Goal: Information Seeking & Learning: Learn about a topic

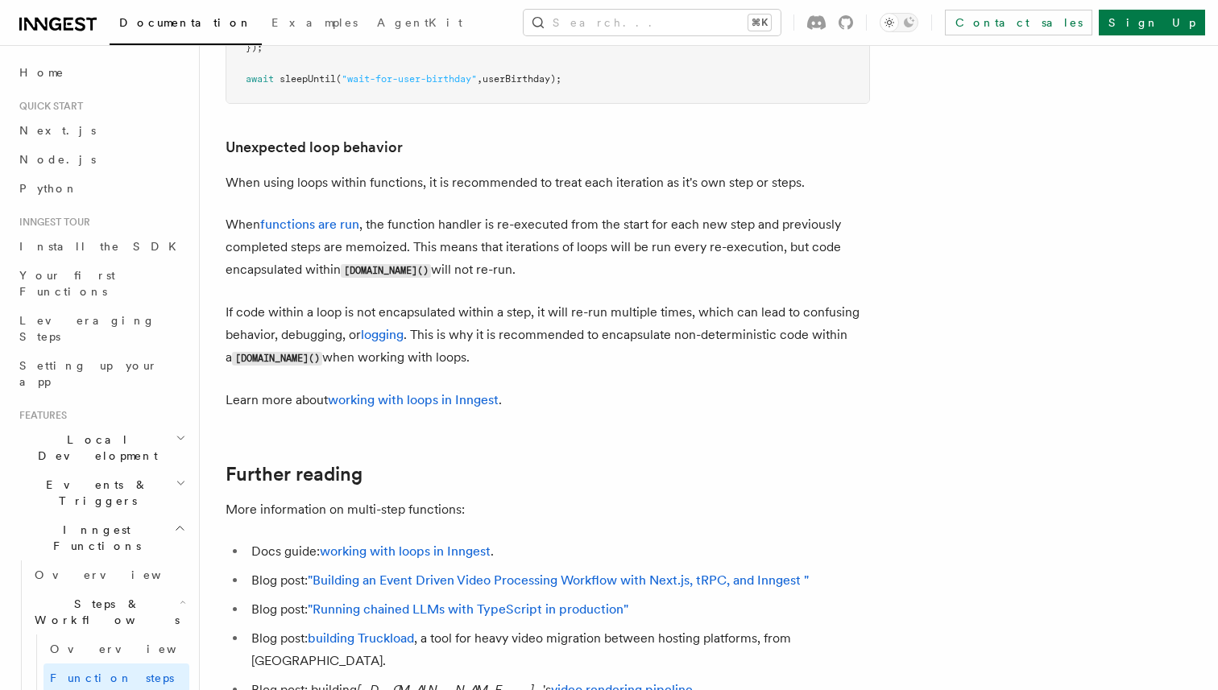
scroll to position [5100, 0]
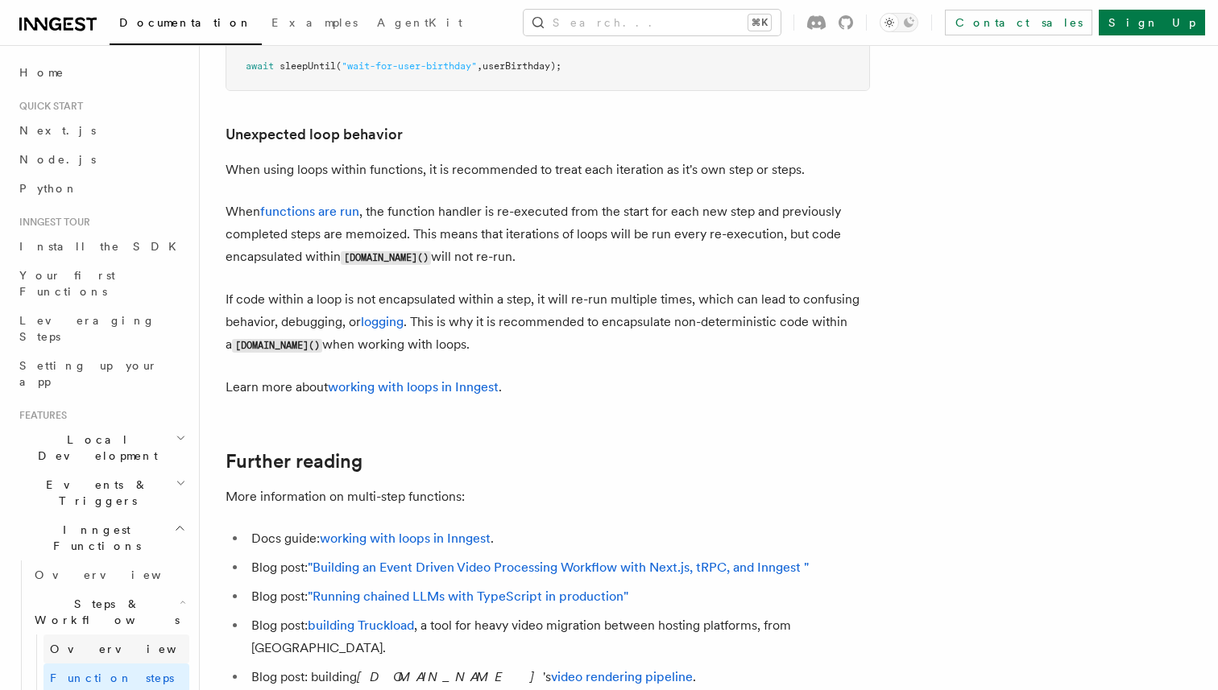
click at [103, 635] on link "Overview" at bounding box center [117, 649] width 146 height 29
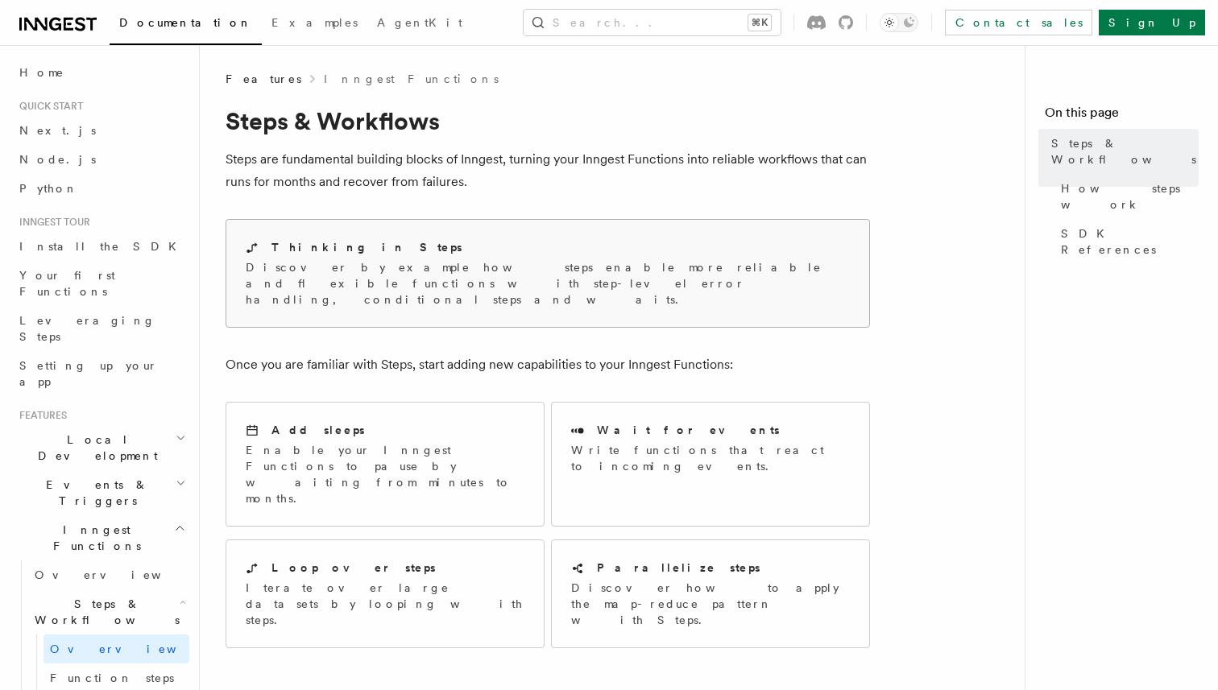
click at [476, 245] on div "Thinking in Steps" at bounding box center [548, 247] width 604 height 17
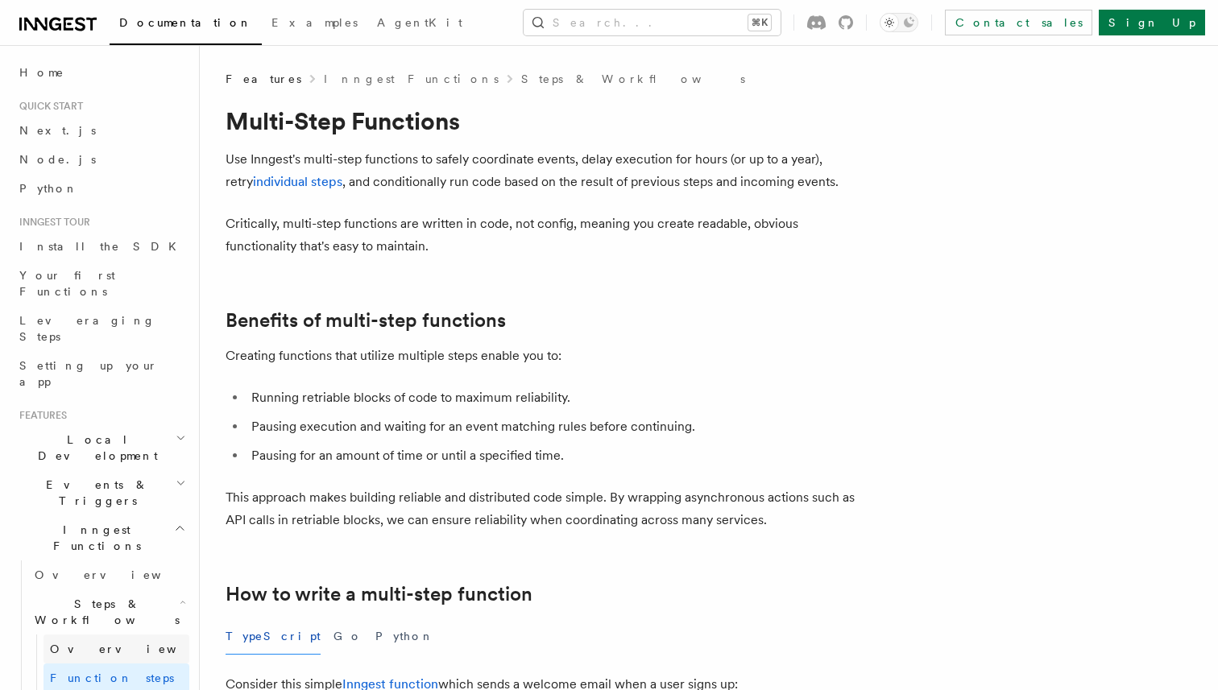
click at [124, 635] on link "Overview" at bounding box center [117, 649] width 146 height 29
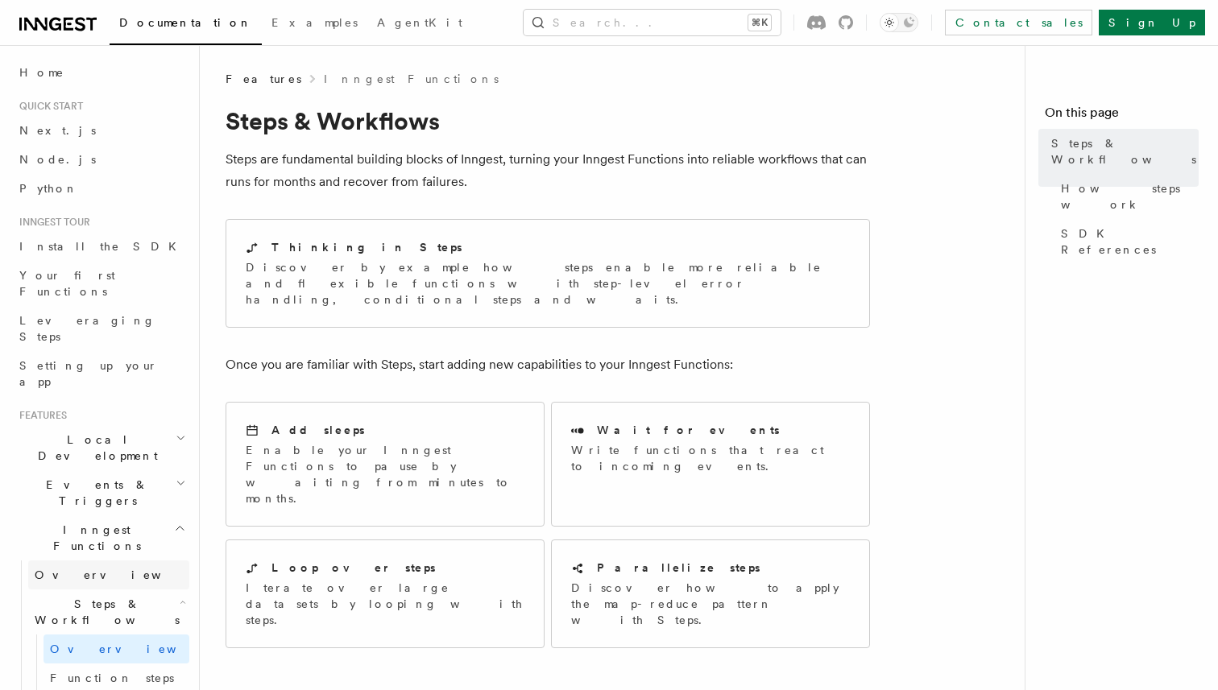
click at [129, 561] on link "Overview" at bounding box center [108, 575] width 161 height 29
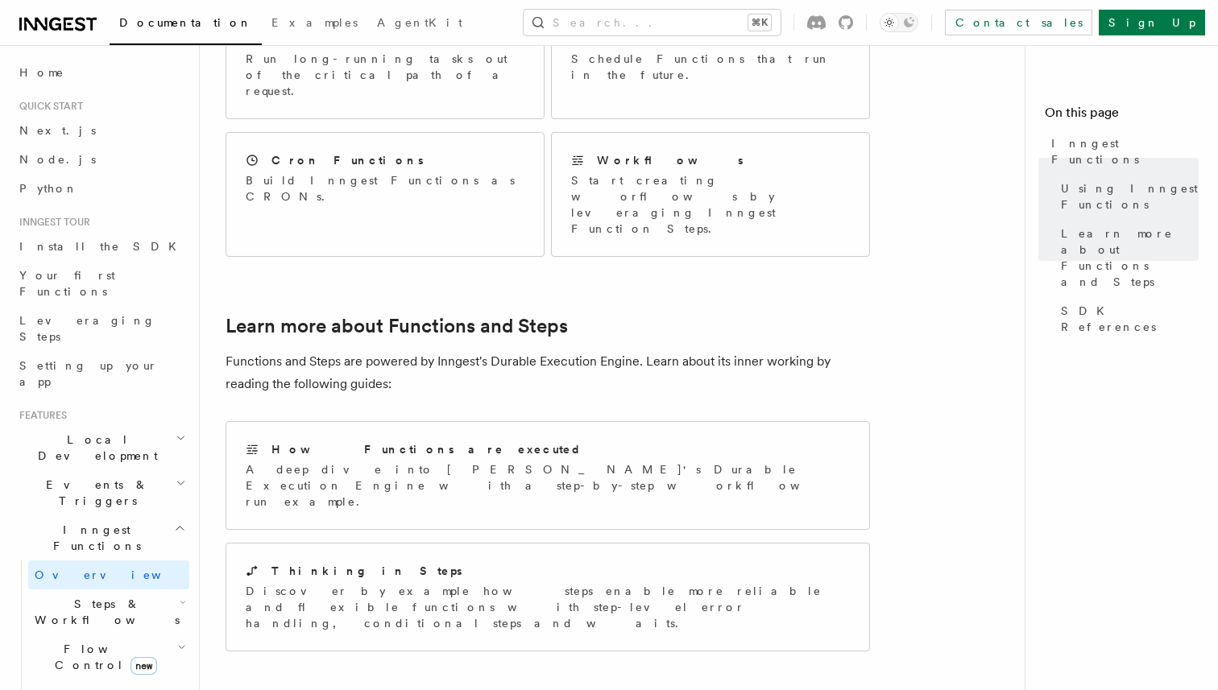
scroll to position [985, 0]
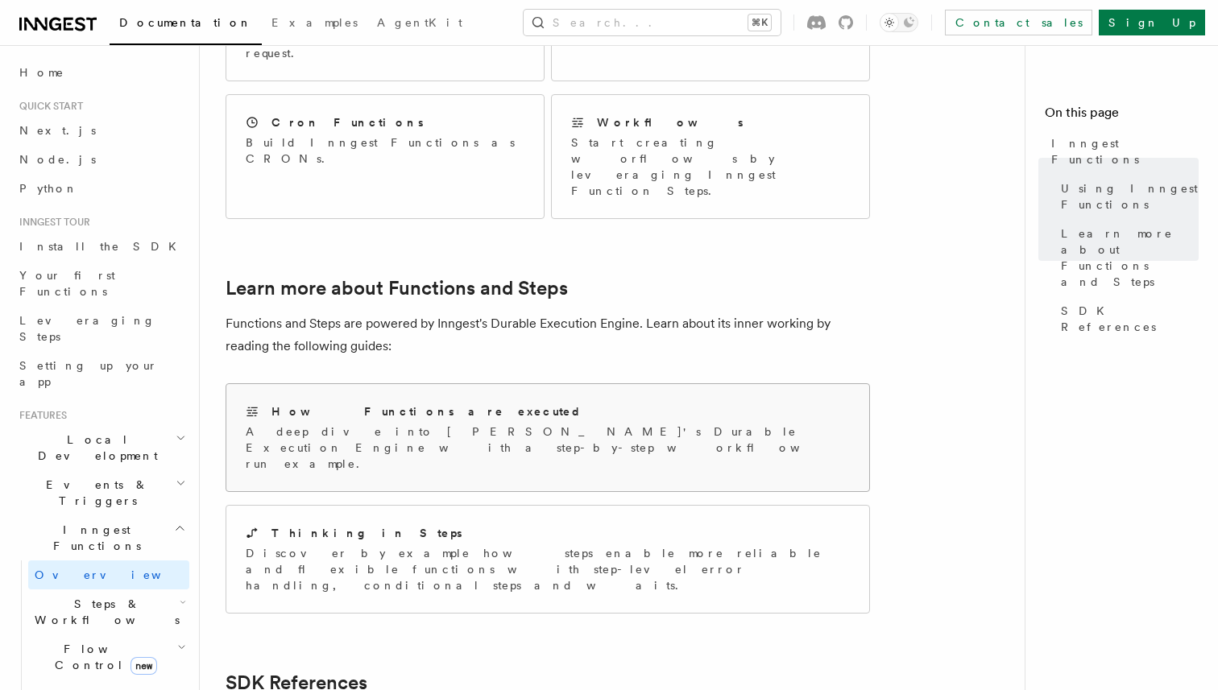
click at [377, 404] on h2 "How Functions are executed" at bounding box center [426, 412] width 311 height 16
click at [366, 525] on div "Thinking in Steps Discover by example how steps enable more reliable and flexib…" at bounding box center [548, 559] width 604 height 68
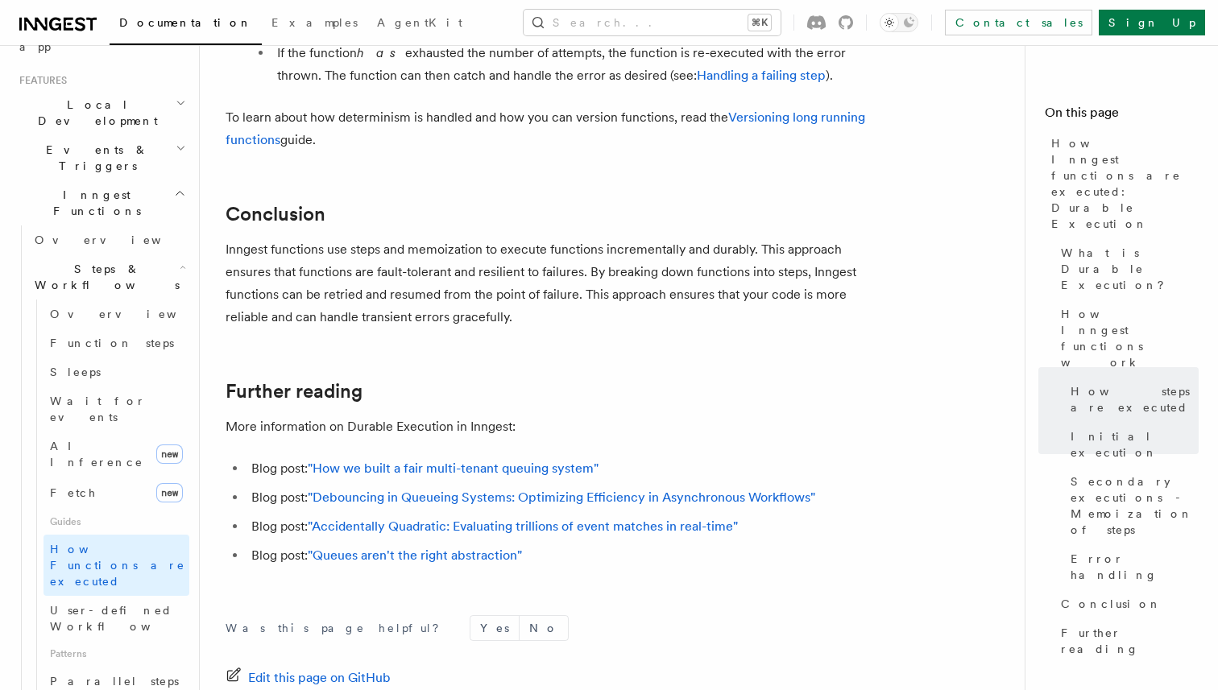
scroll to position [379, 0]
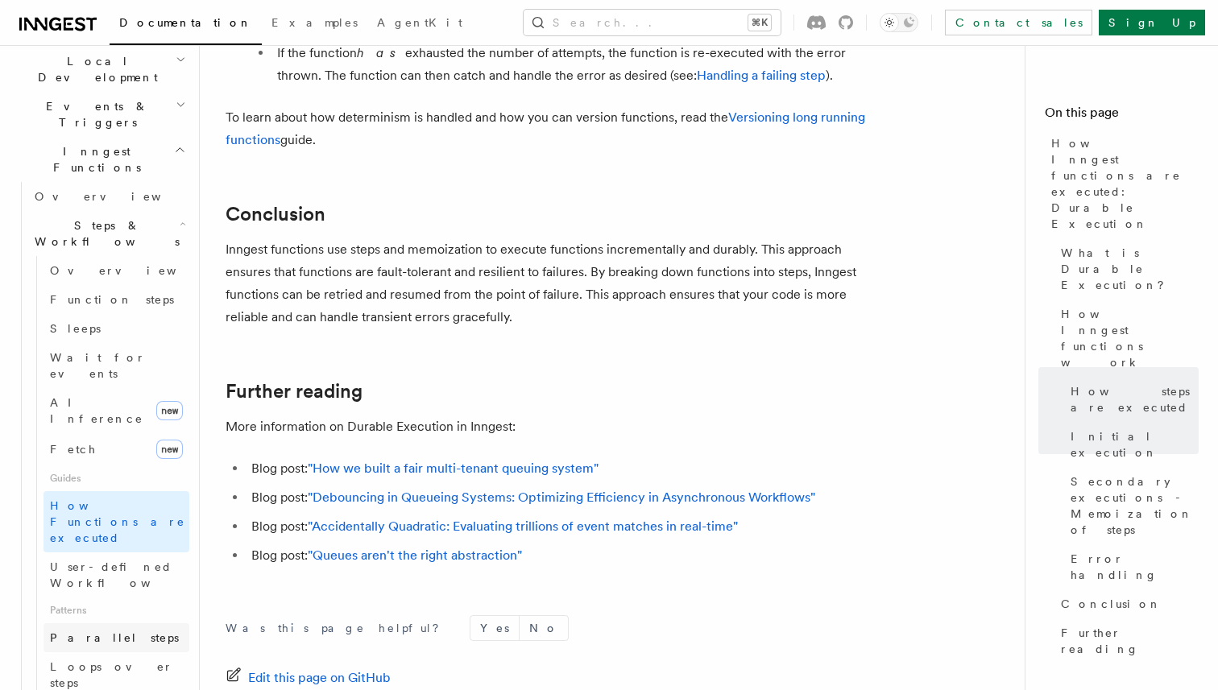
click at [137, 624] on link "Parallel steps" at bounding box center [117, 638] width 146 height 29
click at [141, 653] on link "Loops over steps" at bounding box center [117, 675] width 146 height 45
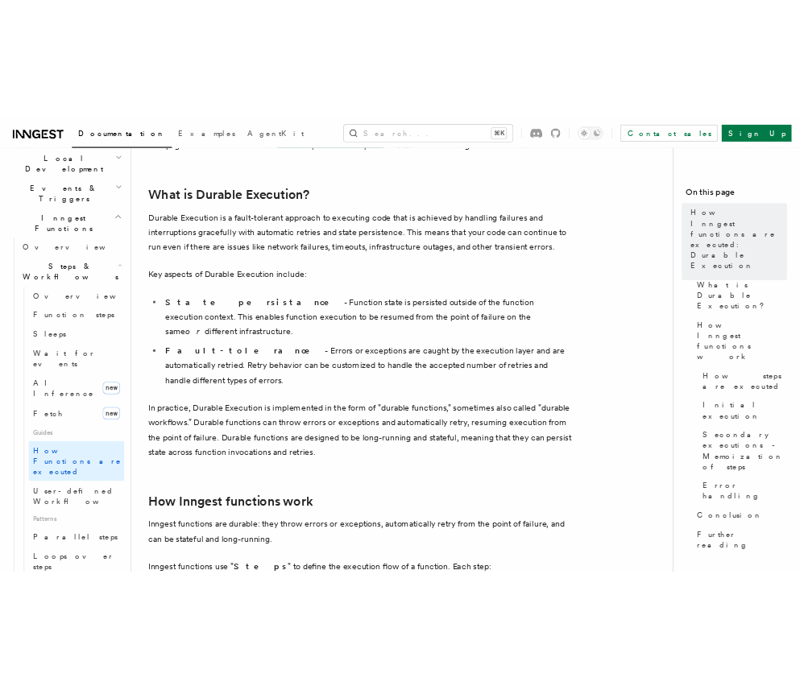
scroll to position [230, 0]
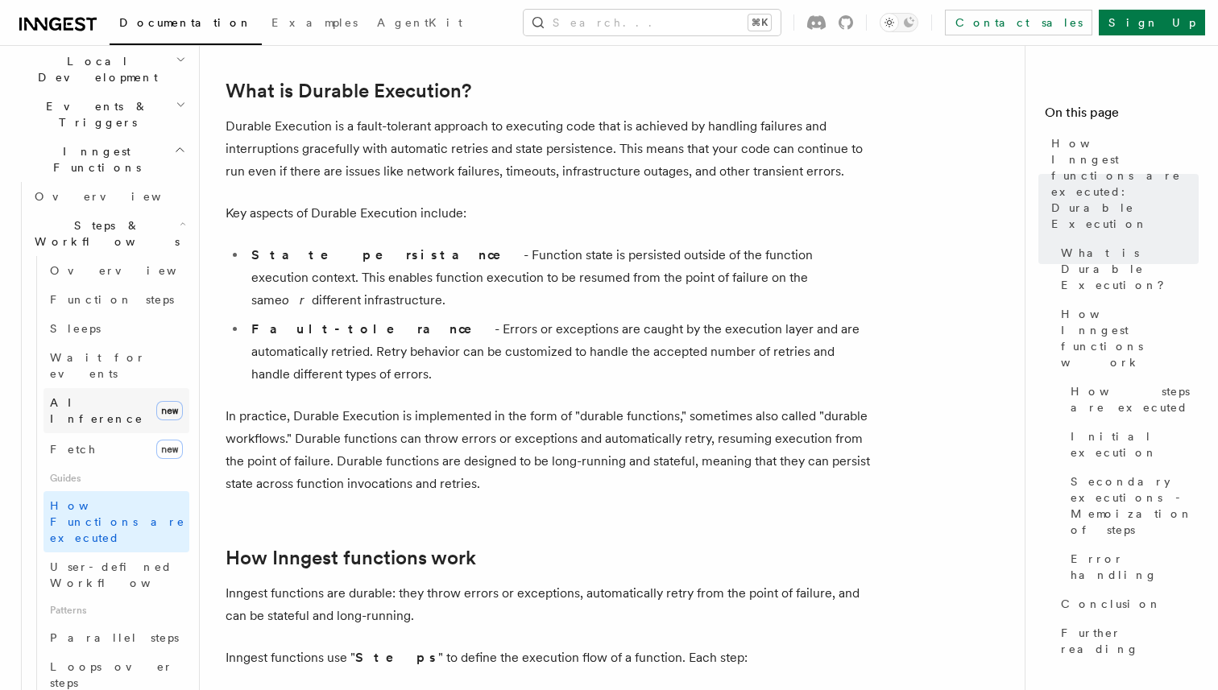
click at [114, 388] on link "AI Inference new" at bounding box center [117, 410] width 146 height 45
click at [110, 433] on link "Fetch new" at bounding box center [117, 449] width 146 height 32
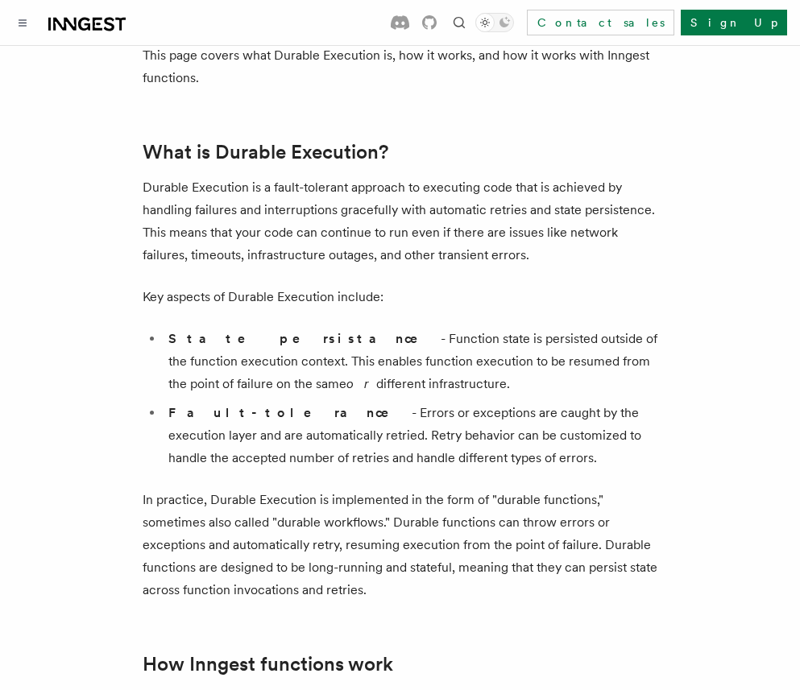
scroll to position [0, 0]
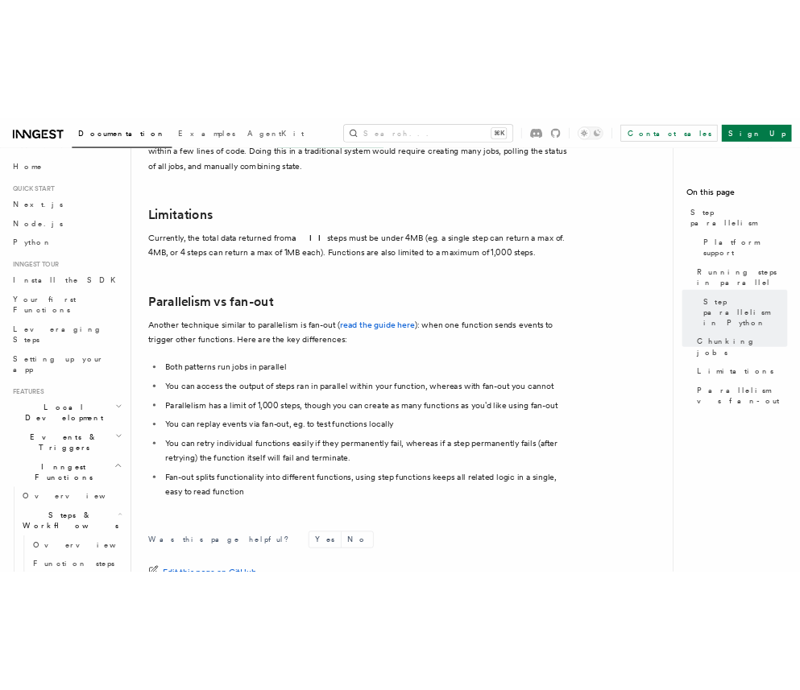
scroll to position [2870, 0]
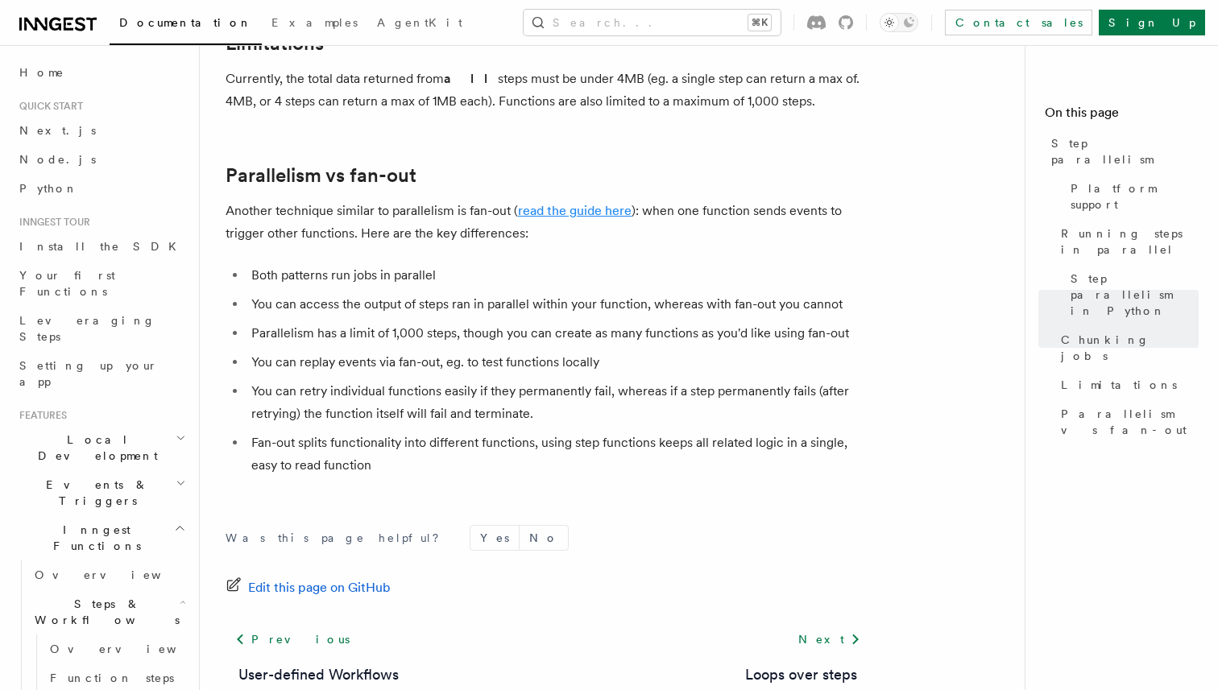
click at [604, 203] on link "read the guide here" at bounding box center [575, 210] width 114 height 15
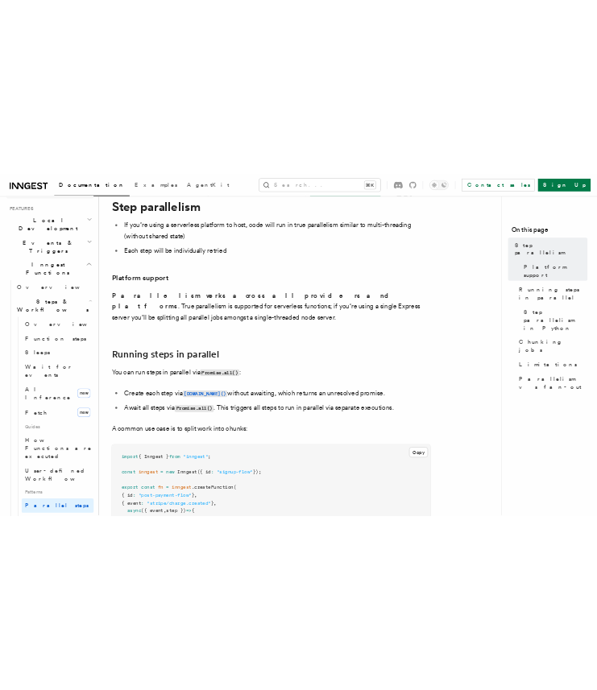
scroll to position [402, 0]
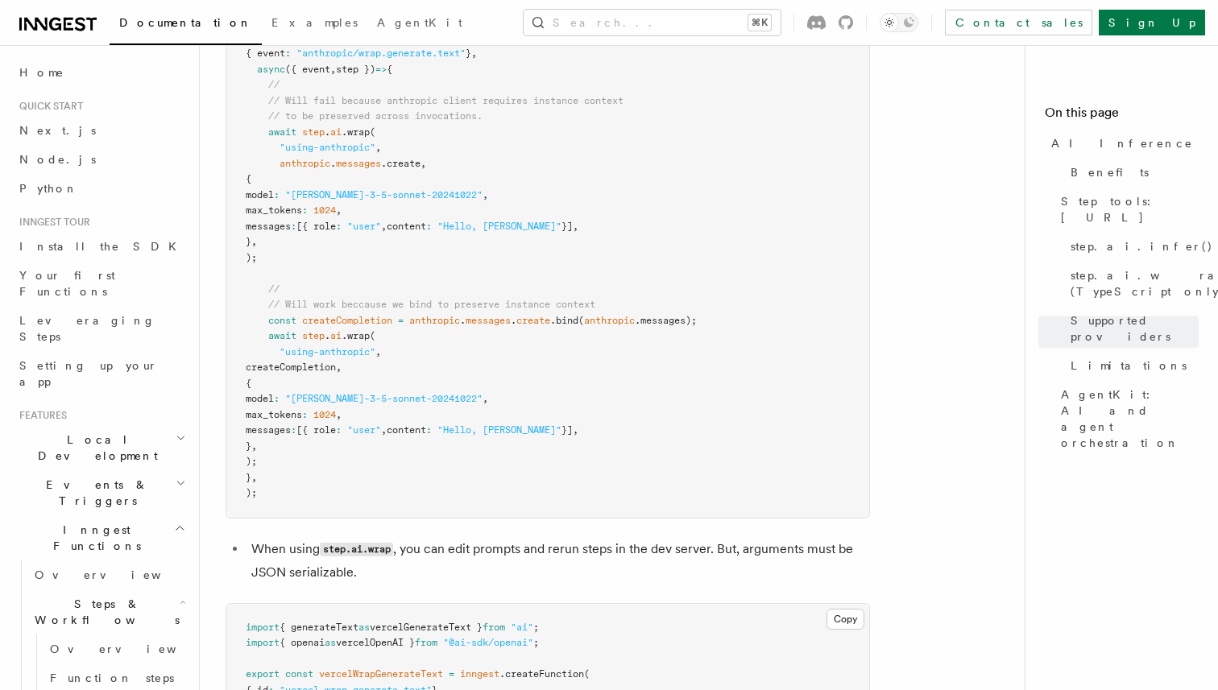
scroll to position [2704, 0]
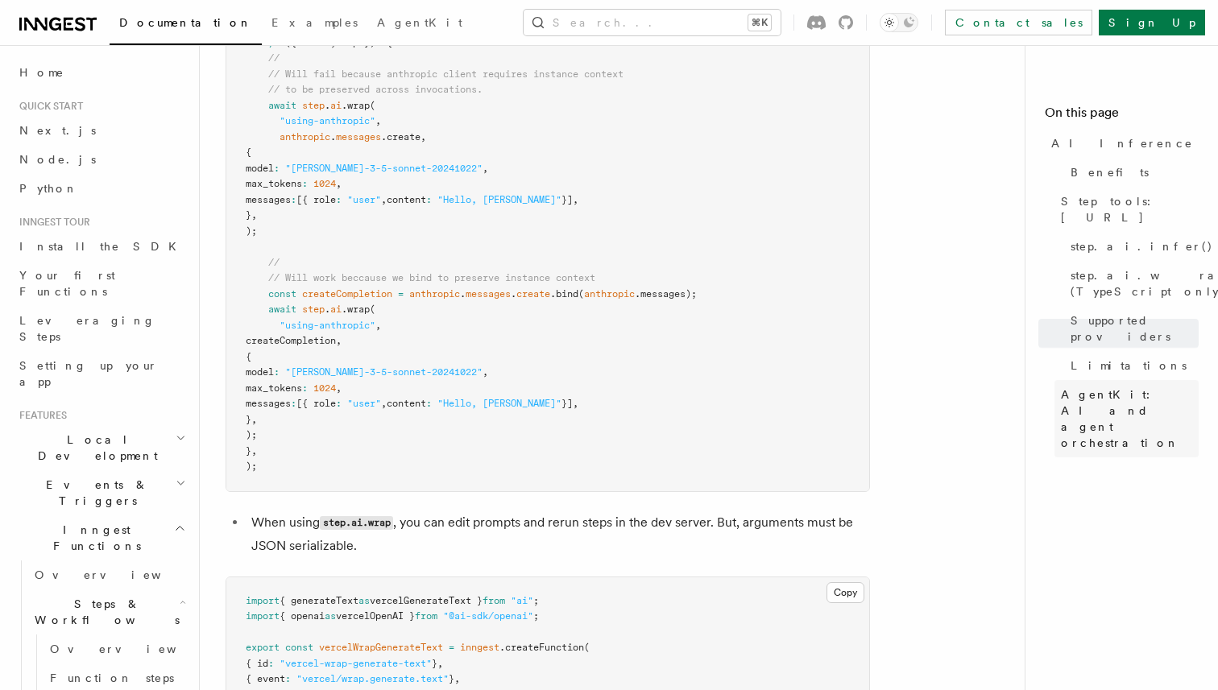
click at [1104, 387] on span "AgentKit: AI and agent orchestration" at bounding box center [1130, 419] width 138 height 64
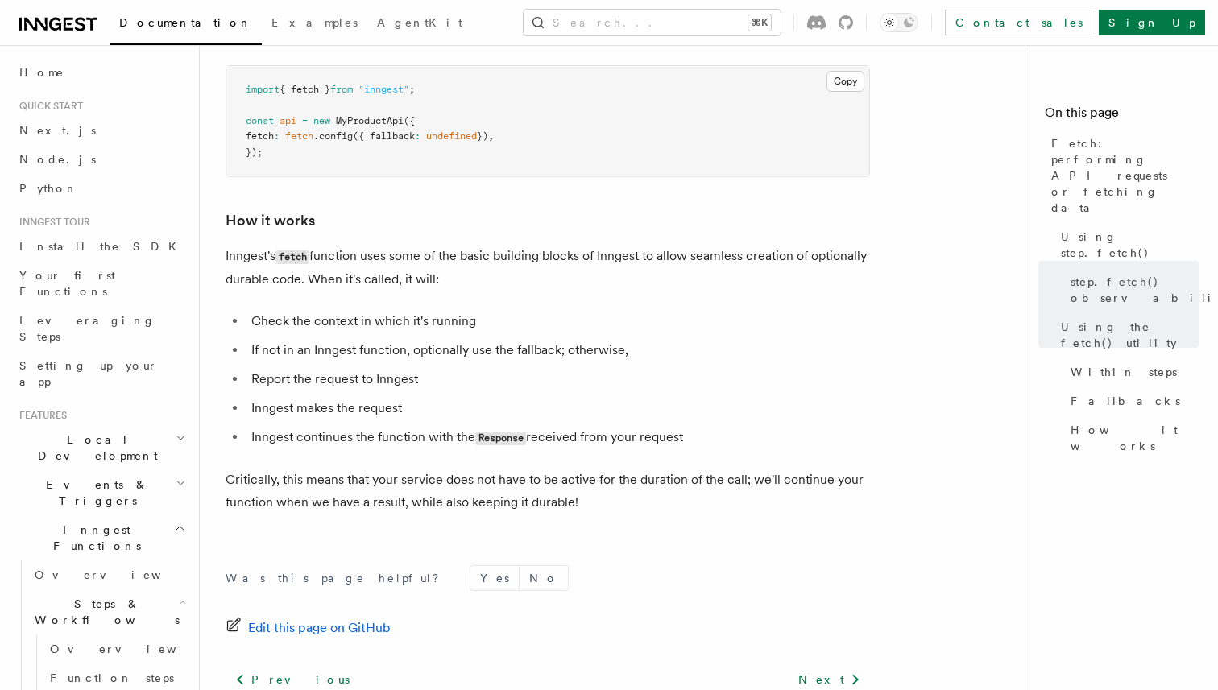
scroll to position [3829, 0]
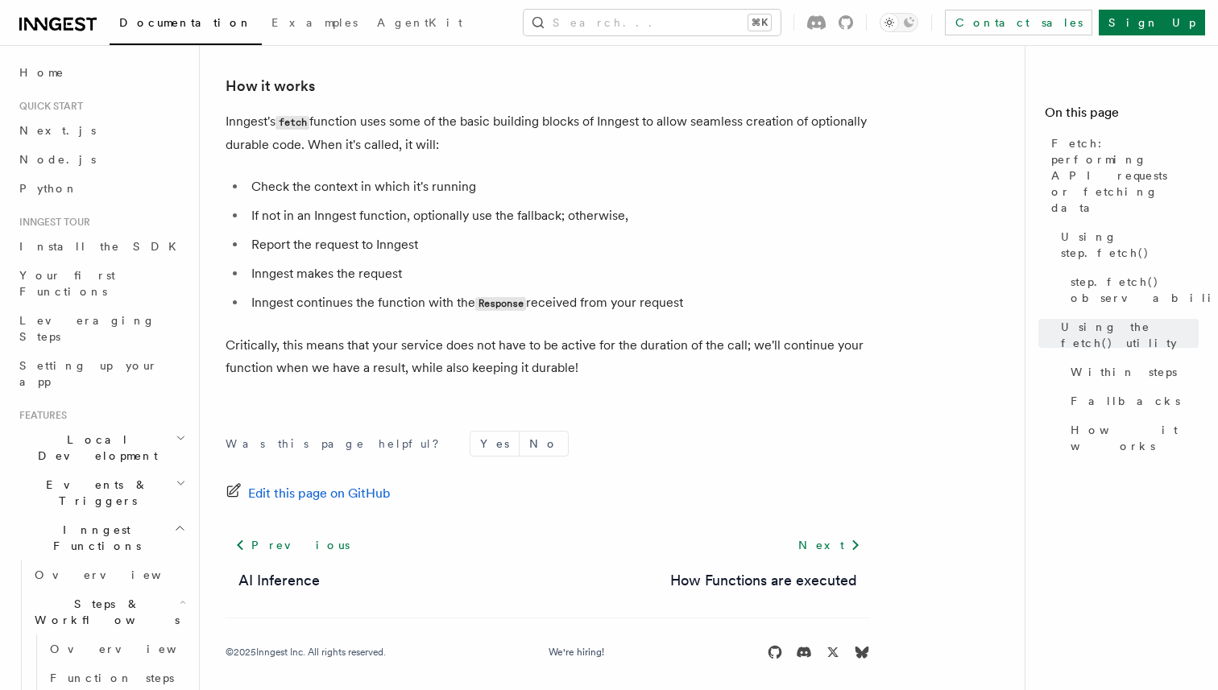
click at [128, 516] on h2 "Inngest Functions" at bounding box center [101, 538] width 176 height 45
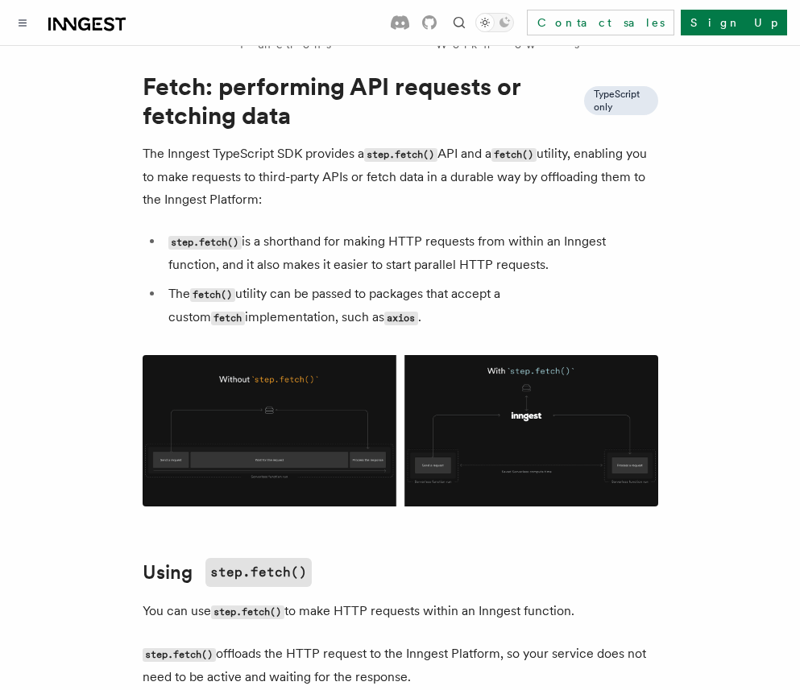
scroll to position [0, 0]
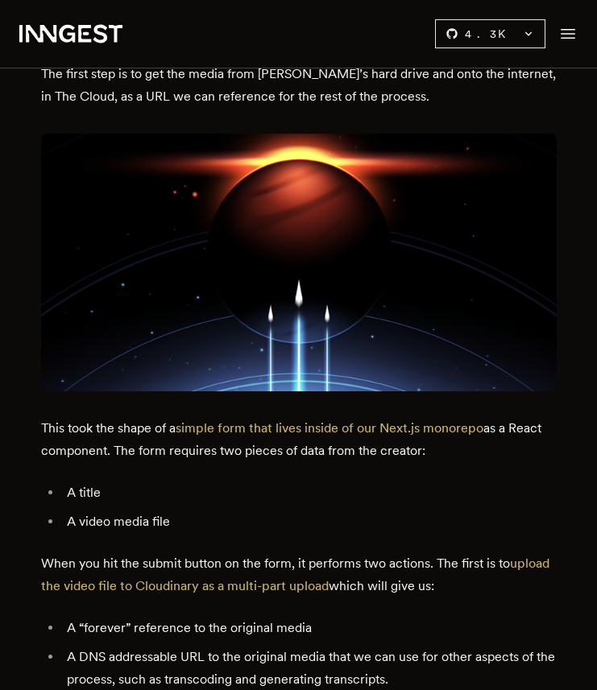
scroll to position [2083, 0]
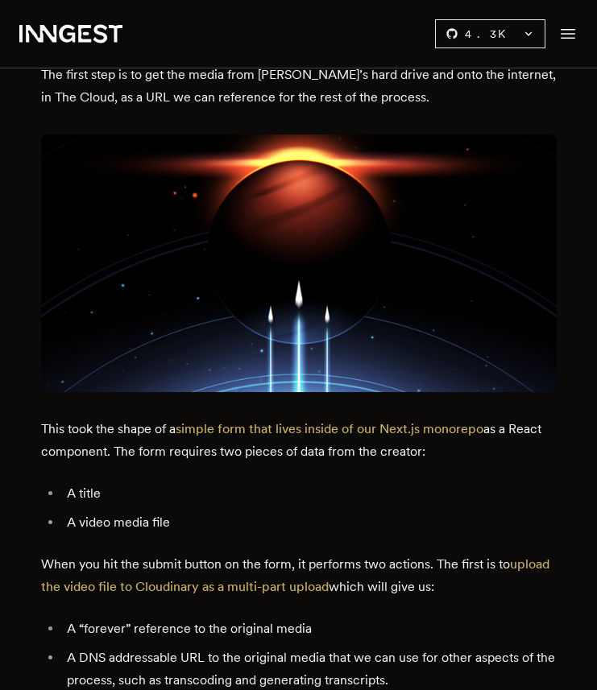
click at [77, 27] on icon ".cls-1 { fill: #FAFAF9; }" at bounding box center [70, 33] width 103 height 19
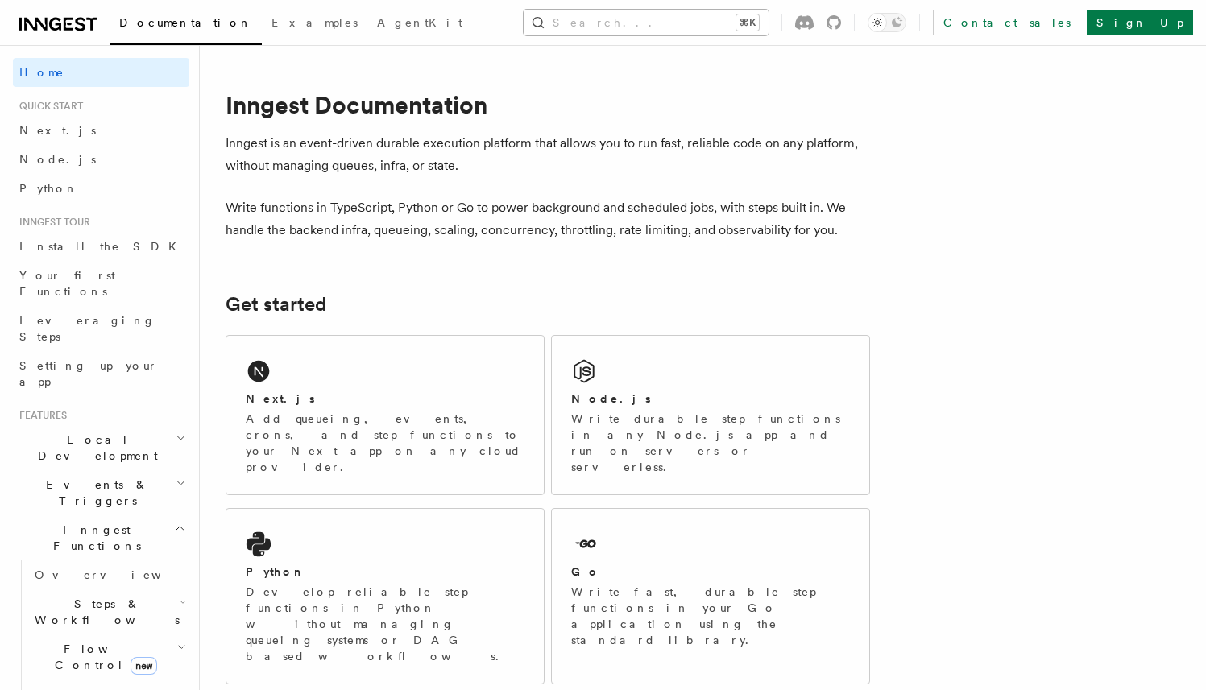
click at [627, 19] on button "Search... ⌘K" at bounding box center [646, 23] width 245 height 26
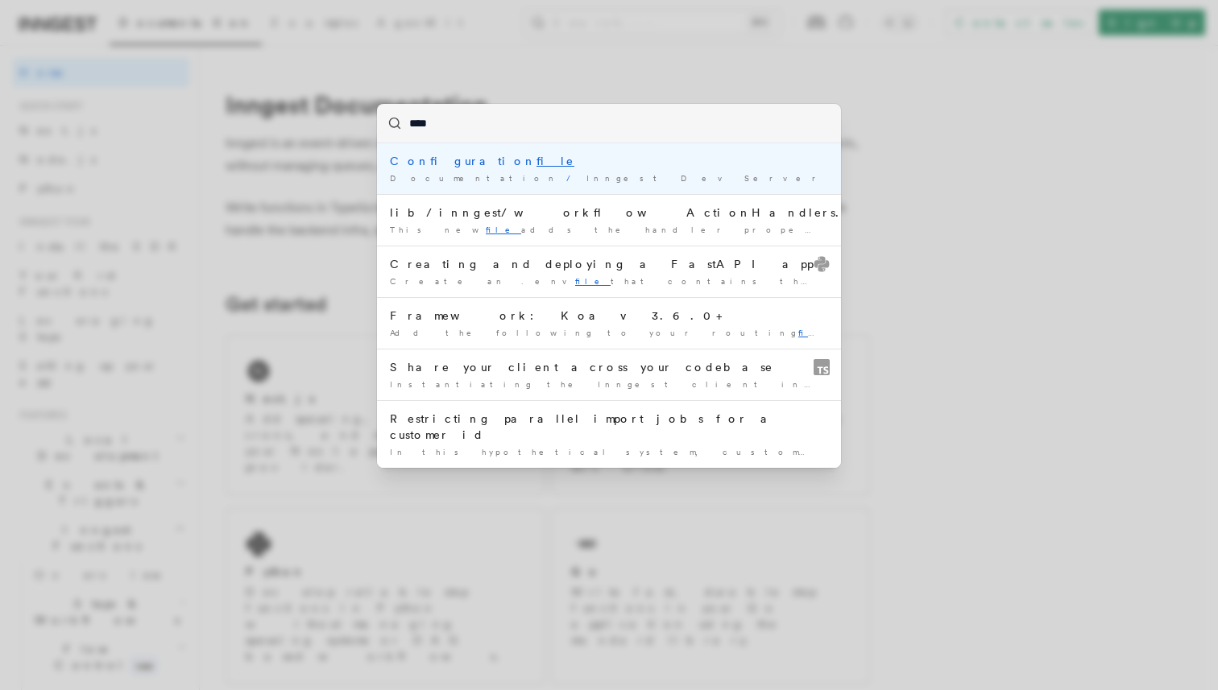
type input "****"
click at [959, 363] on div "**** Configuration file Documentation / Inngest Dev Server / lib/inngest/workfl…" at bounding box center [609, 345] width 1218 height 690
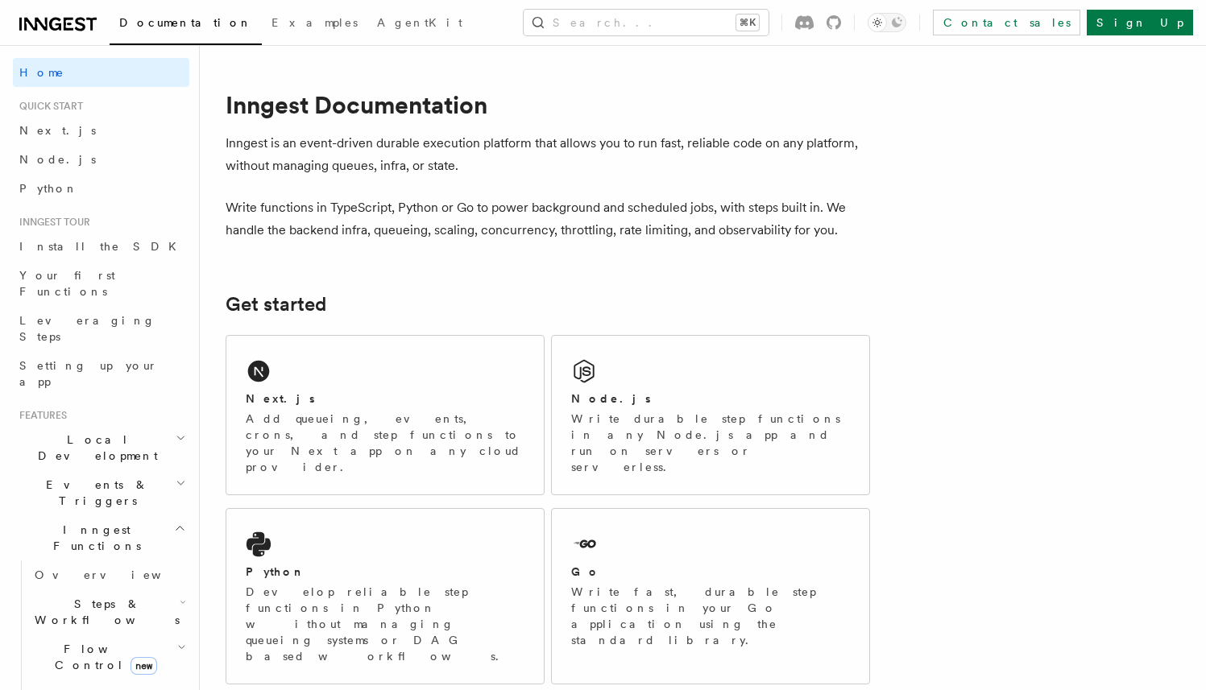
click at [142, 516] on h2 "Inngest Functions" at bounding box center [101, 538] width 176 height 45
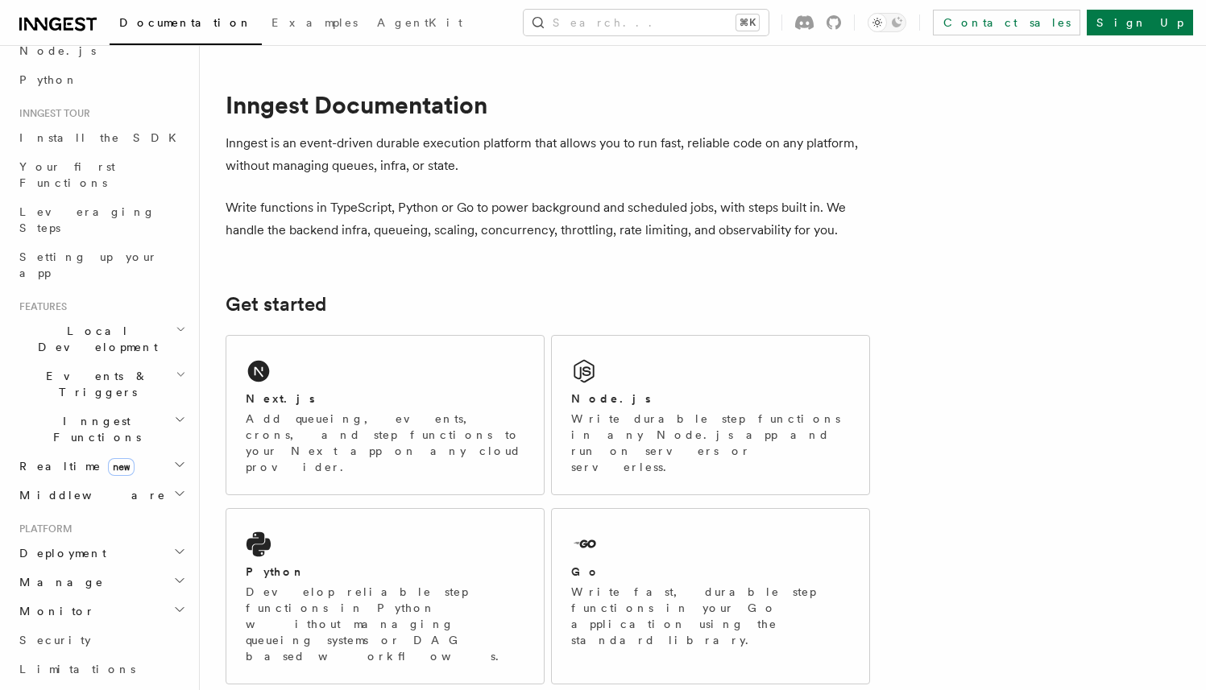
scroll to position [134, 0]
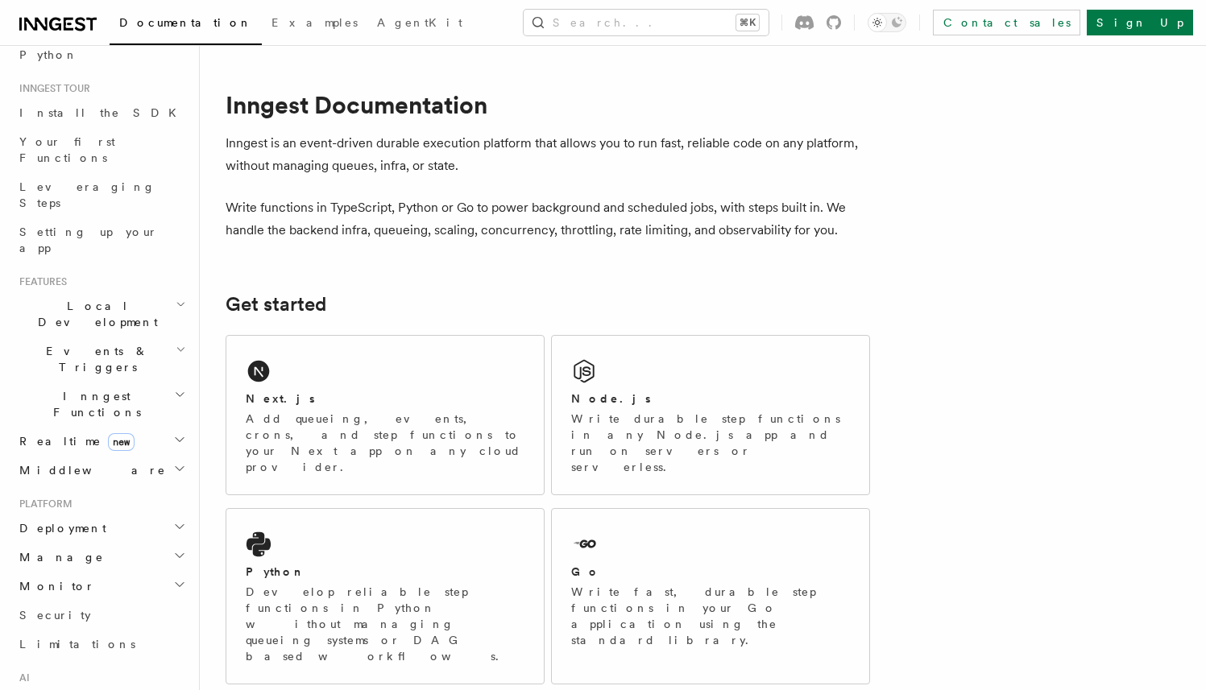
click at [142, 456] on h2 "Middleware" at bounding box center [101, 470] width 176 height 29
click at [126, 485] on link "Overview" at bounding box center [108, 499] width 161 height 29
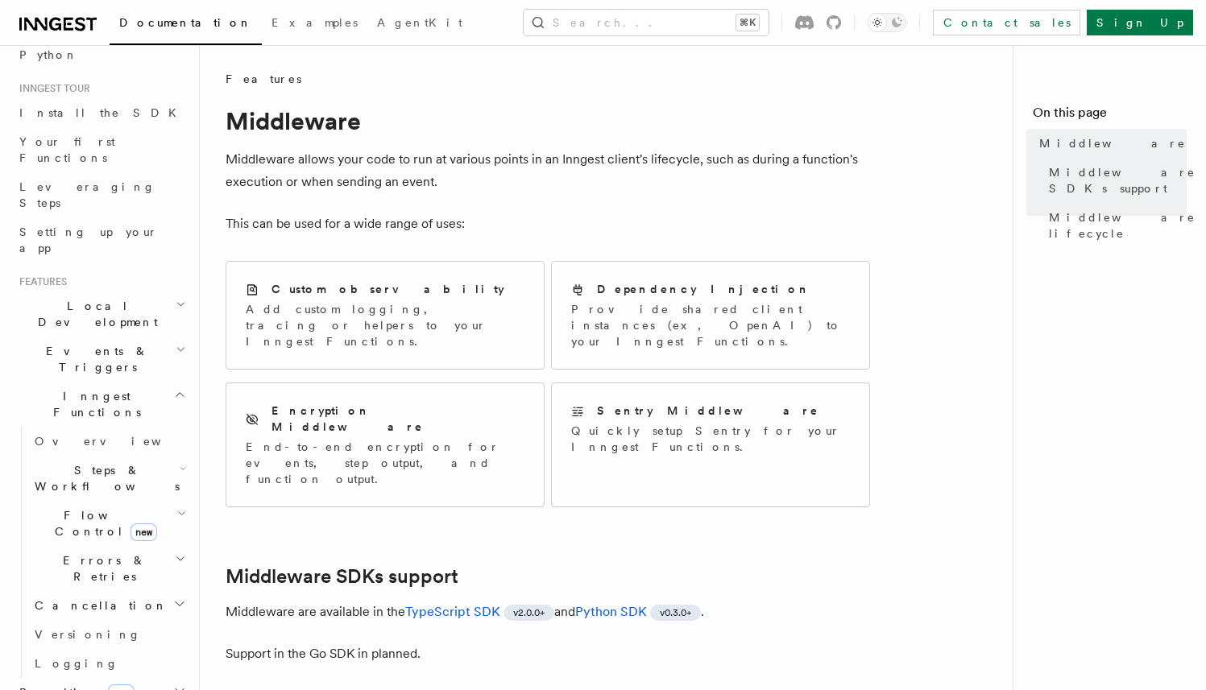
click at [731, 601] on p "Middleware are available in the TypeScript SDK v2.0.0+ and Python SDK v0.3.0+ ." at bounding box center [548, 612] width 644 height 23
click at [715, 439] on div "Sentry Middleware Quickly setup Sentry for your Inngest Functions." at bounding box center [710, 428] width 317 height 91
click at [392, 439] on p "End-to-end encryption for events, step output, and function output." at bounding box center [385, 463] width 279 height 48
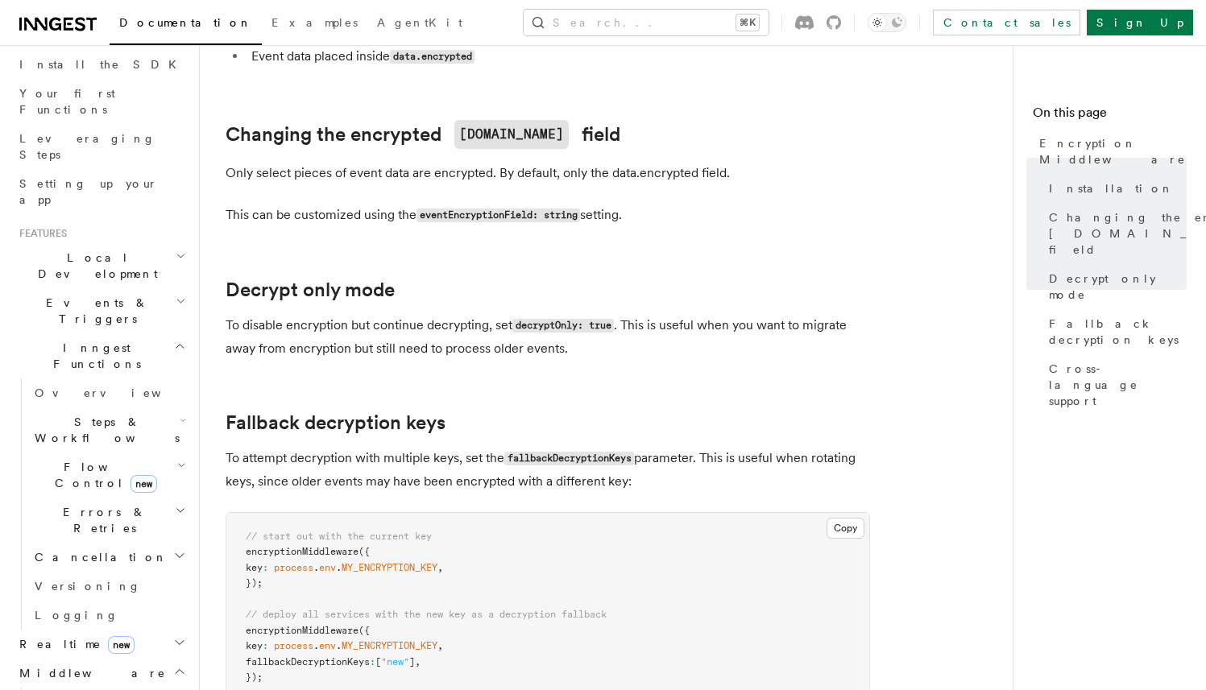
scroll to position [273, 0]
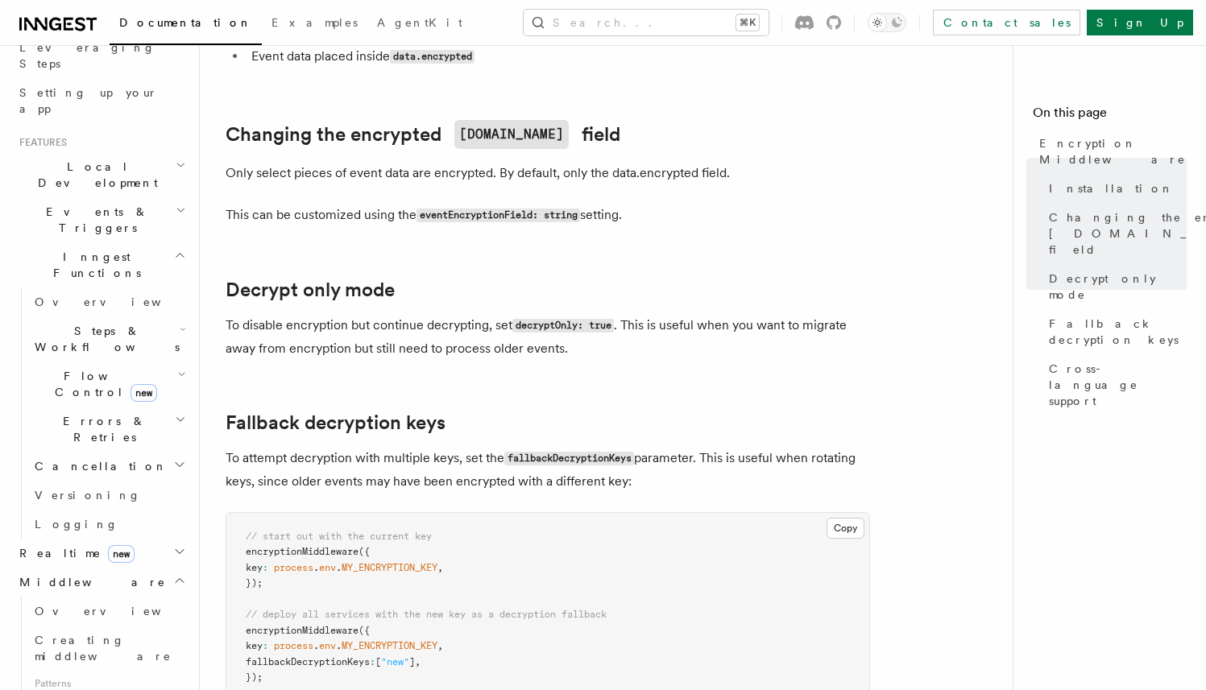
click at [135, 568] on h2 "Middleware" at bounding box center [101, 582] width 176 height 29
click at [130, 242] on h2 "Inngest Functions" at bounding box center [101, 264] width 176 height 45
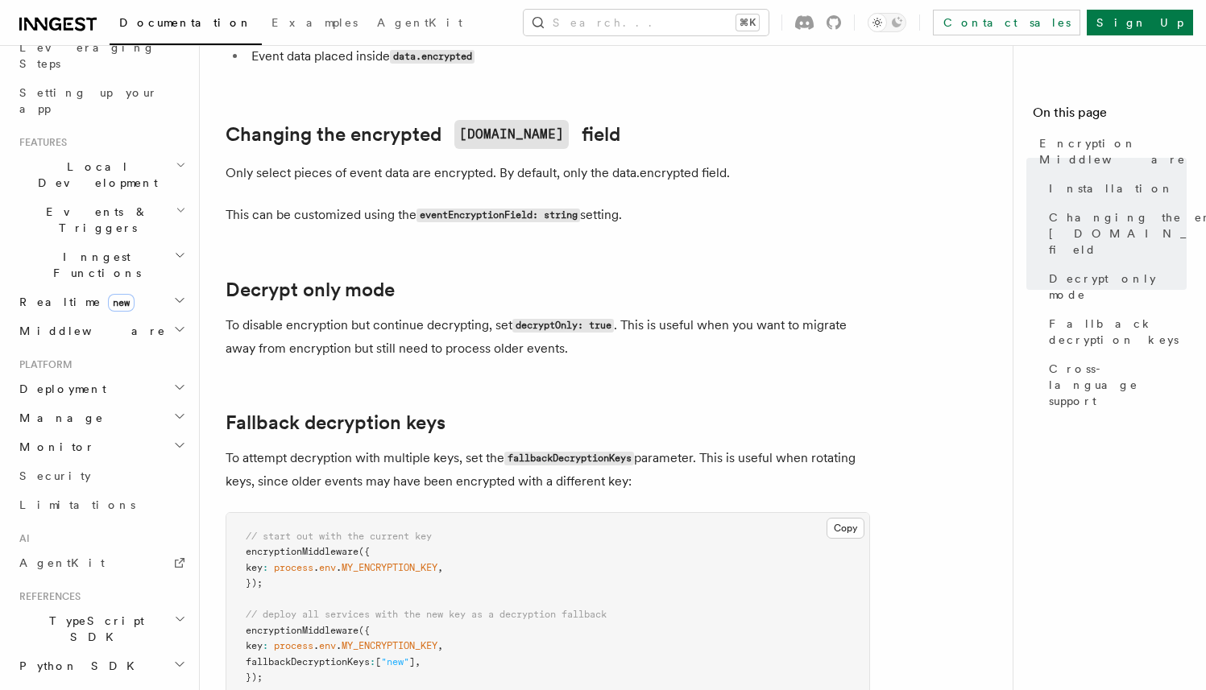
click at [122, 433] on h2 "Monitor" at bounding box center [101, 447] width 176 height 29
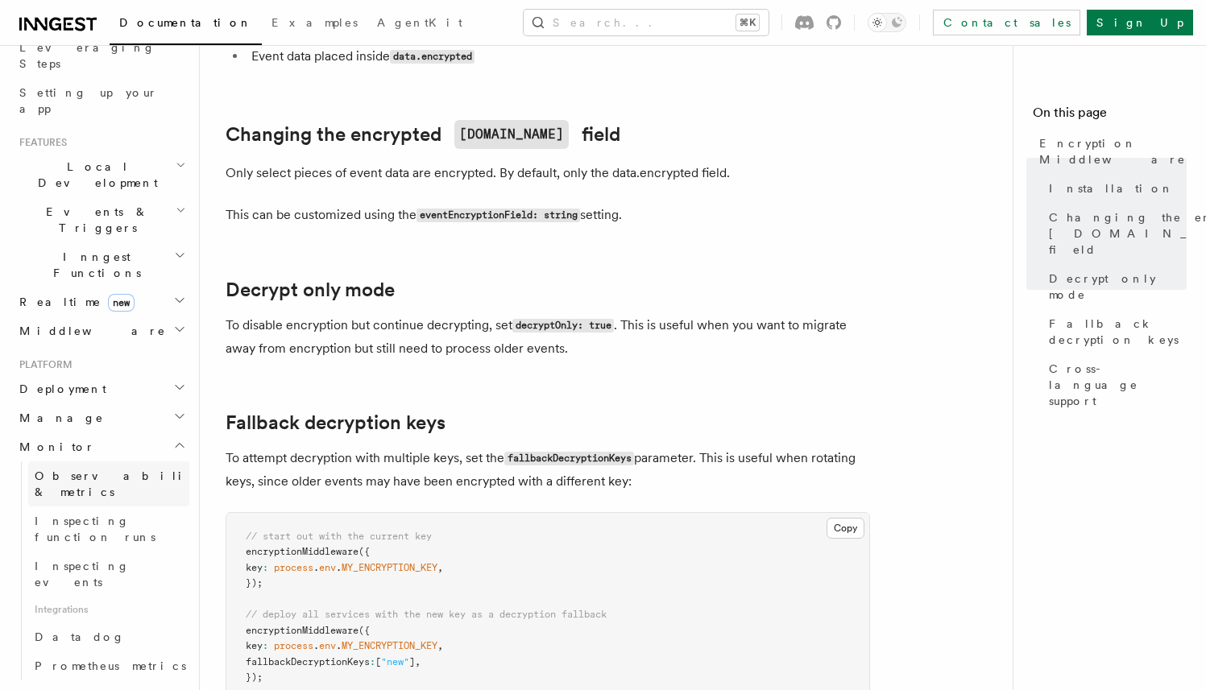
click at [121, 468] on span "Observability & metrics" at bounding box center [118, 484] width 166 height 32
click at [118, 513] on span "Inspecting function runs" at bounding box center [112, 529] width 155 height 32
click at [106, 552] on link "Inspecting events" at bounding box center [108, 574] width 161 height 45
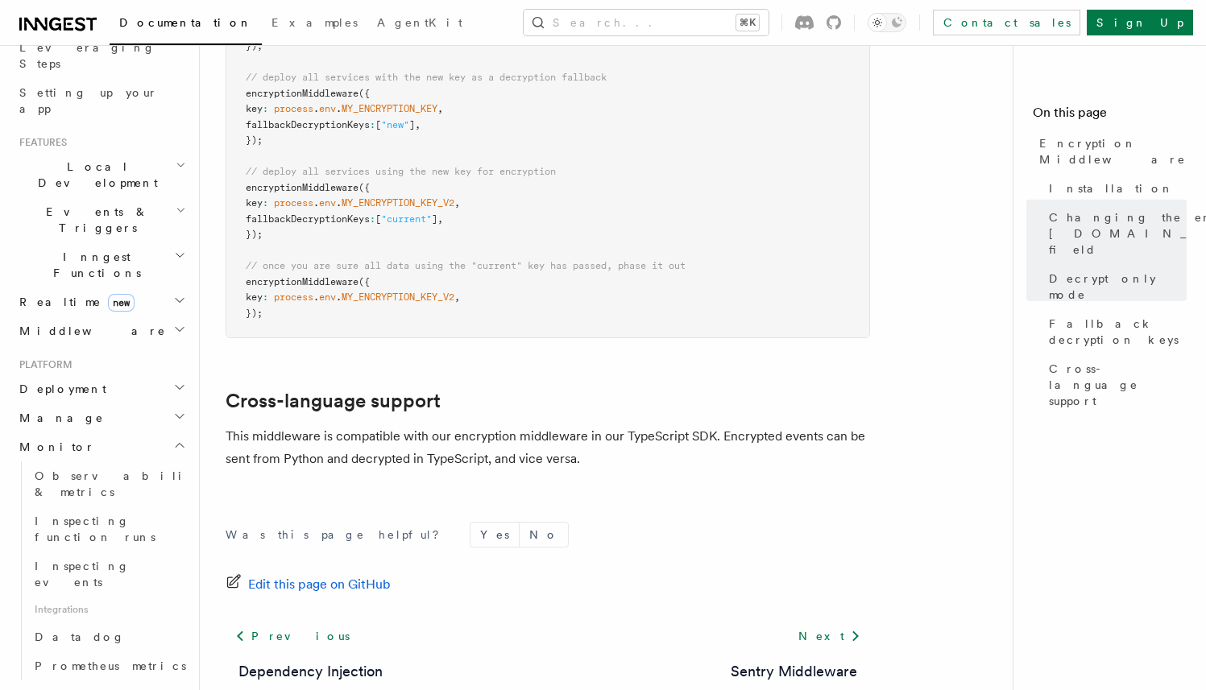
scroll to position [1329, 0]
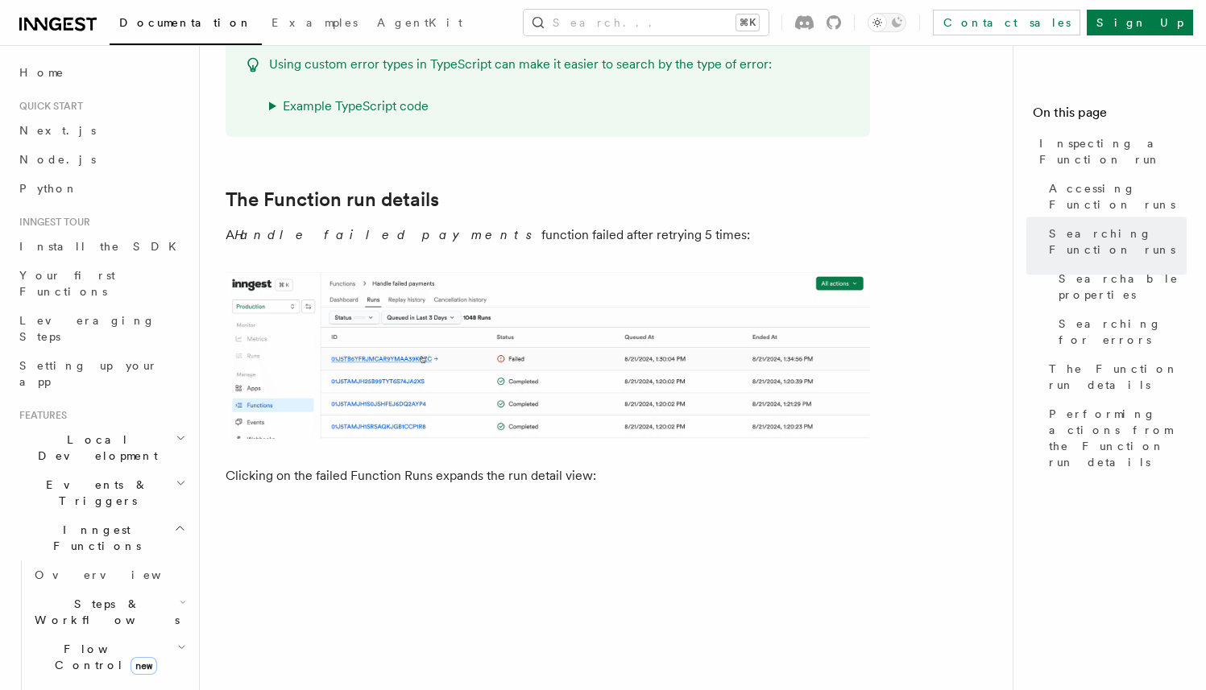
scroll to position [2557, 0]
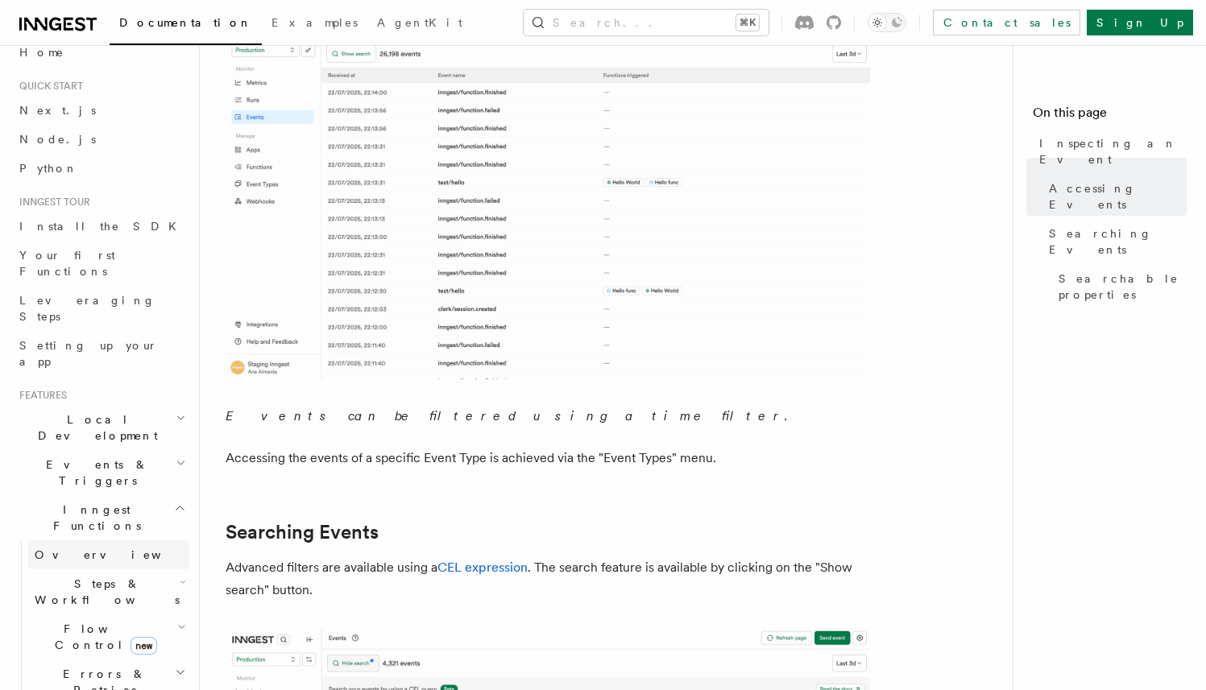
scroll to position [22, 0]
click at [146, 613] on h2 "Flow Control new" at bounding box center [108, 635] width 161 height 45
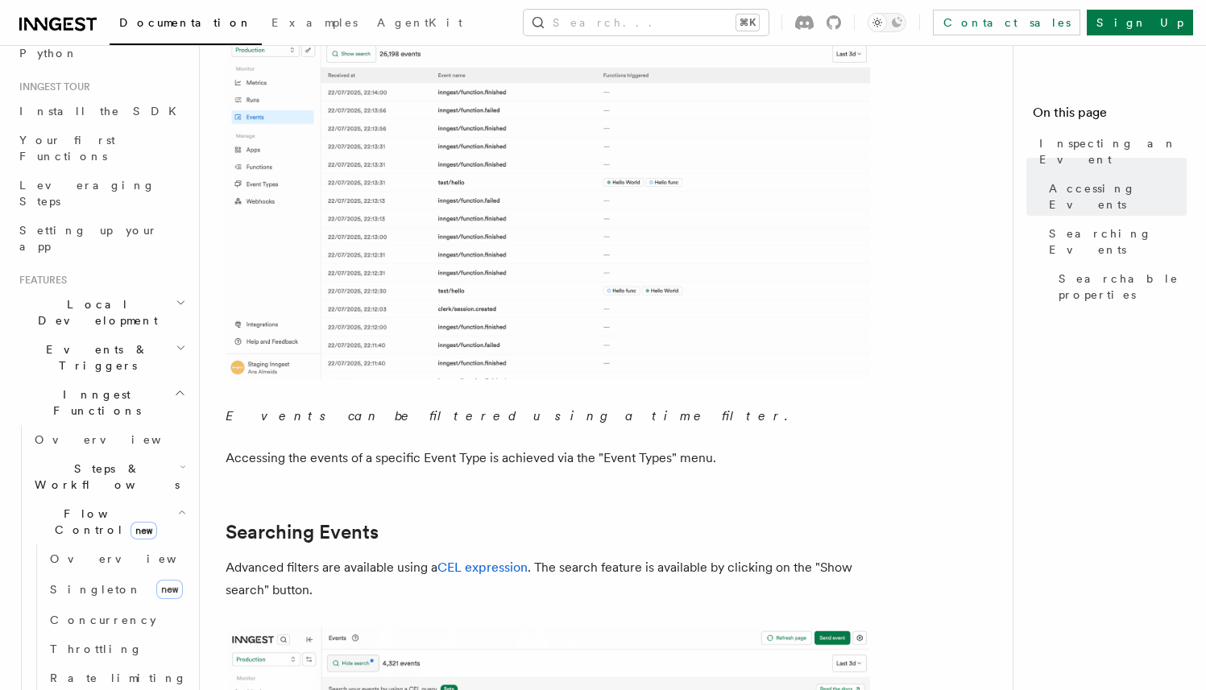
scroll to position [189, 0]
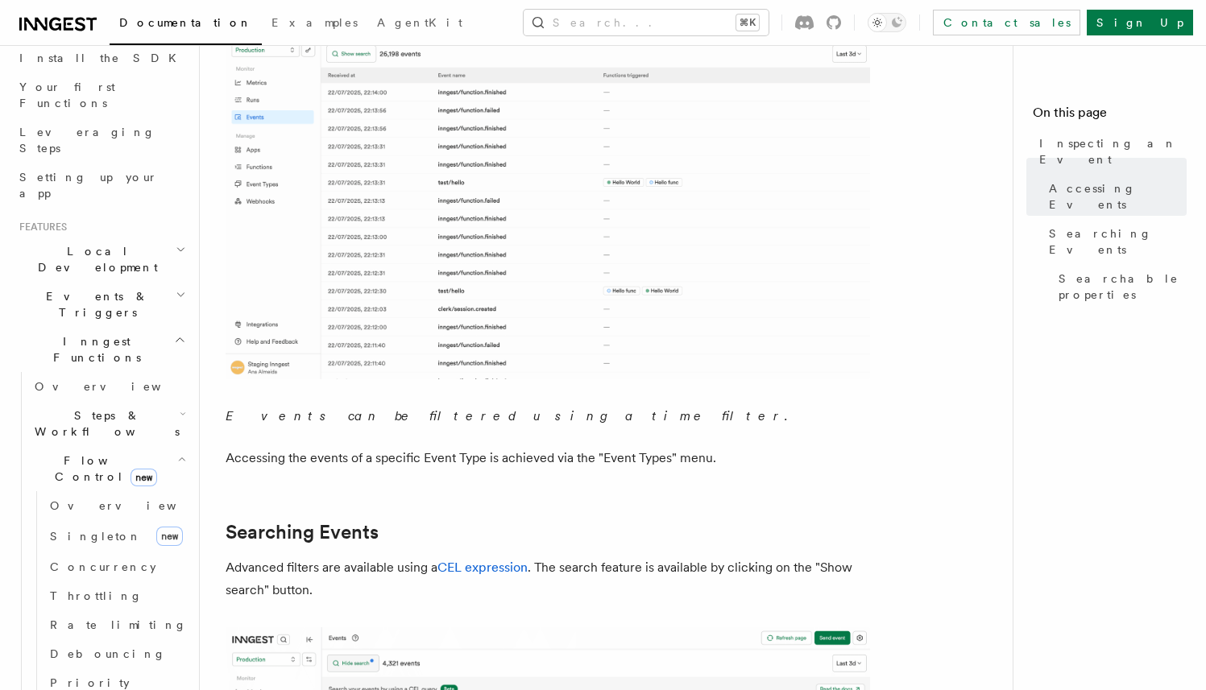
click at [156, 446] on h2 "Flow Control new" at bounding box center [108, 468] width 161 height 45
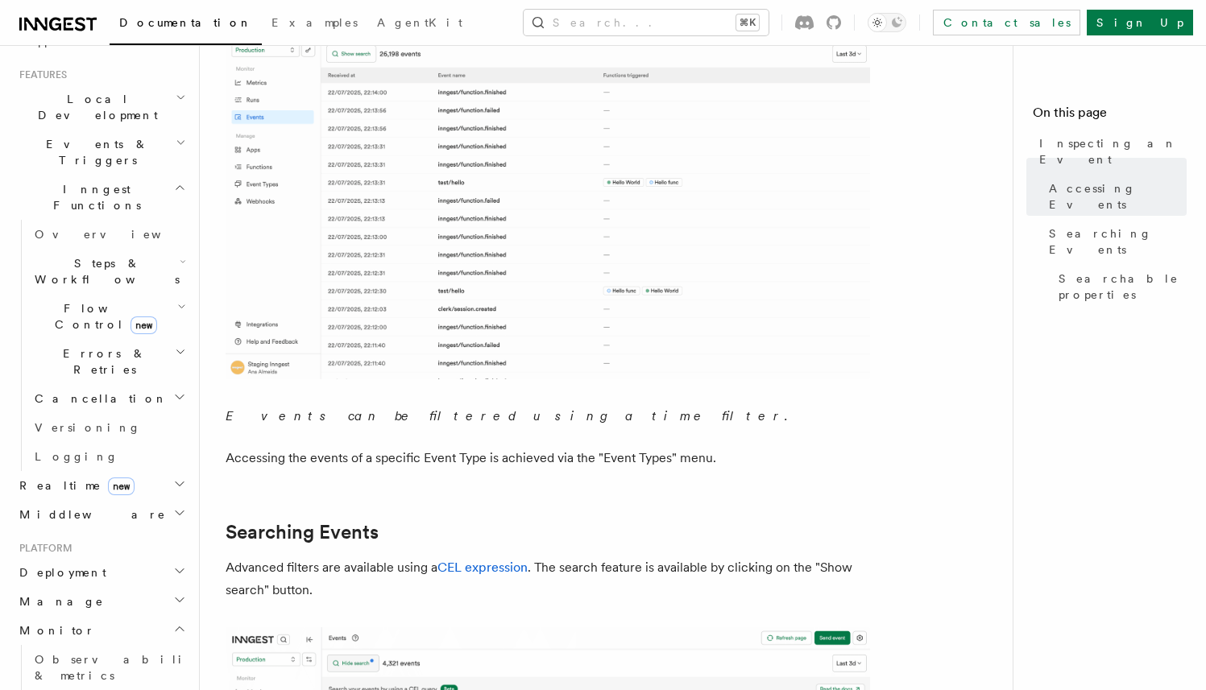
scroll to position [430, 0]
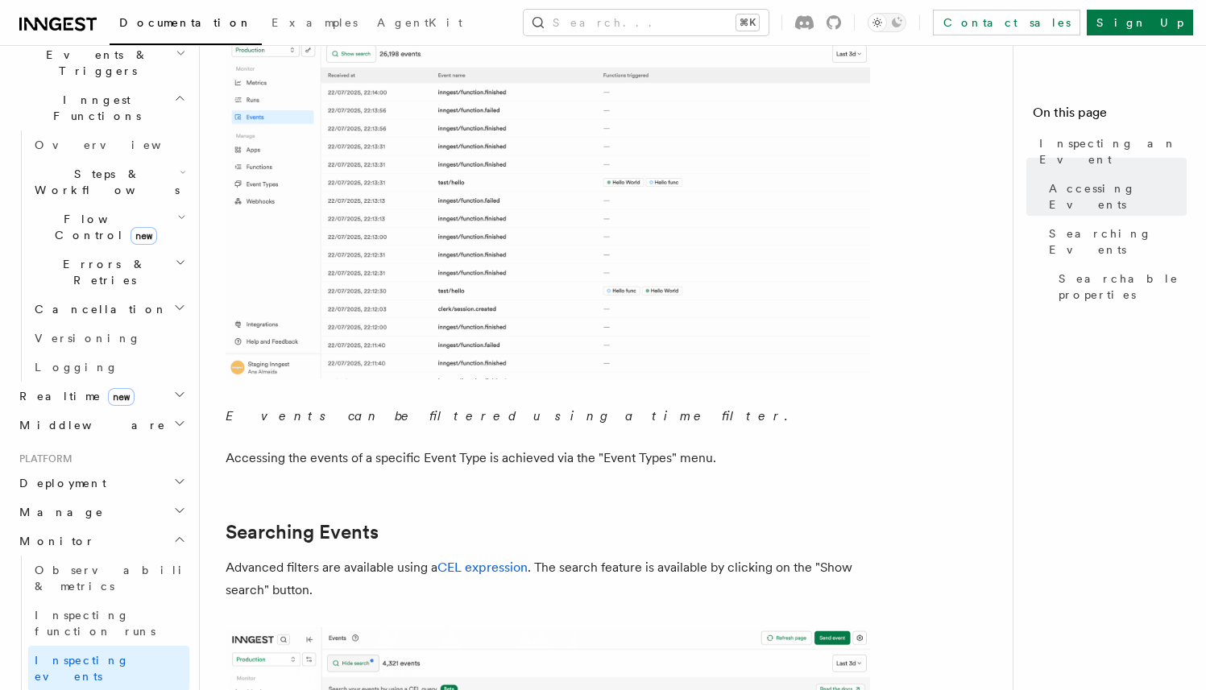
click at [150, 527] on h2 "Monitor" at bounding box center [101, 541] width 176 height 29
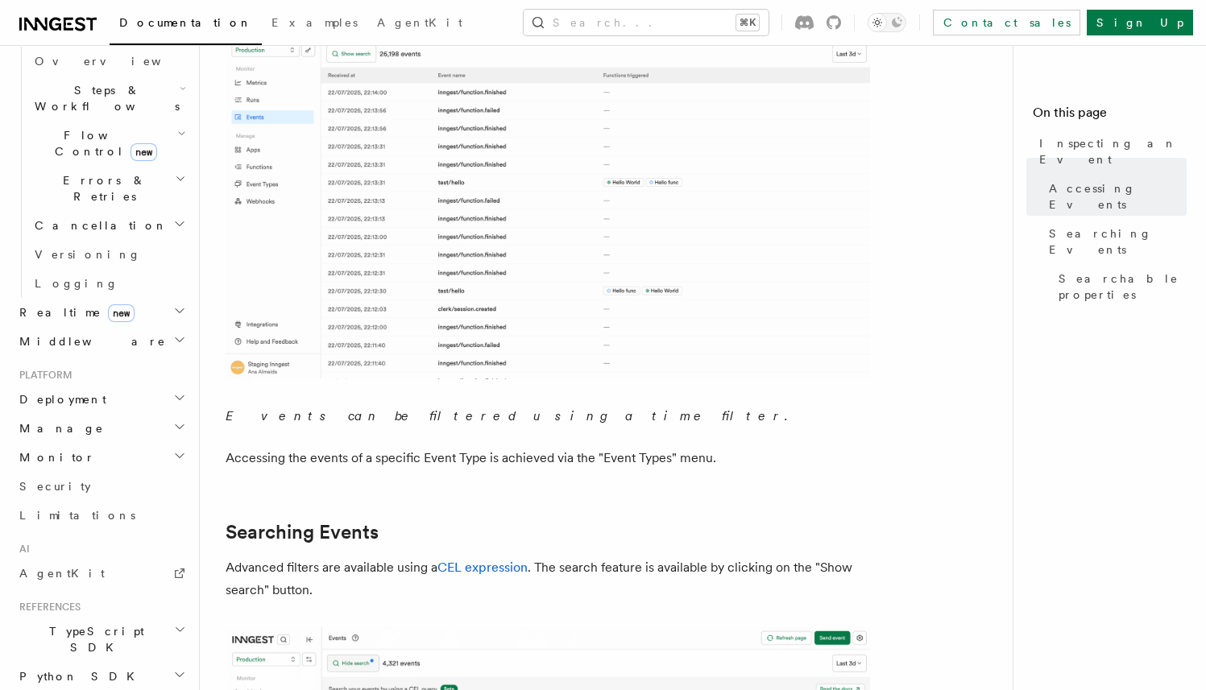
scroll to position [563, 0]
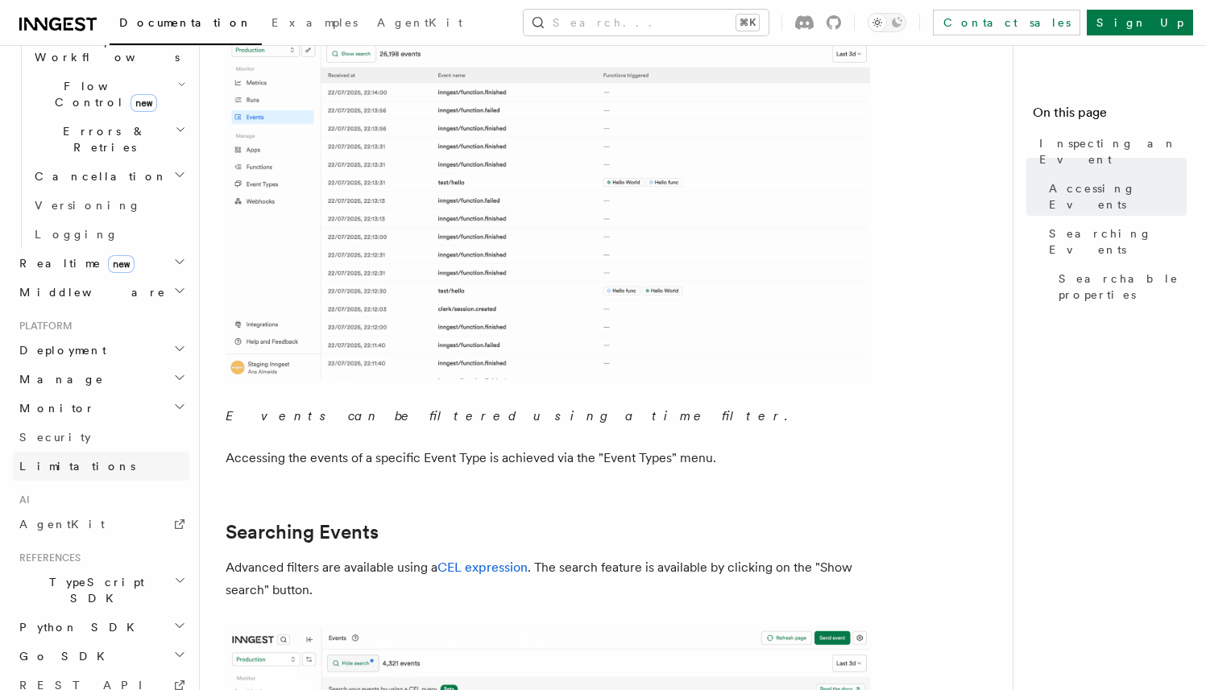
click at [140, 452] on link "Limitations" at bounding box center [101, 466] width 176 height 29
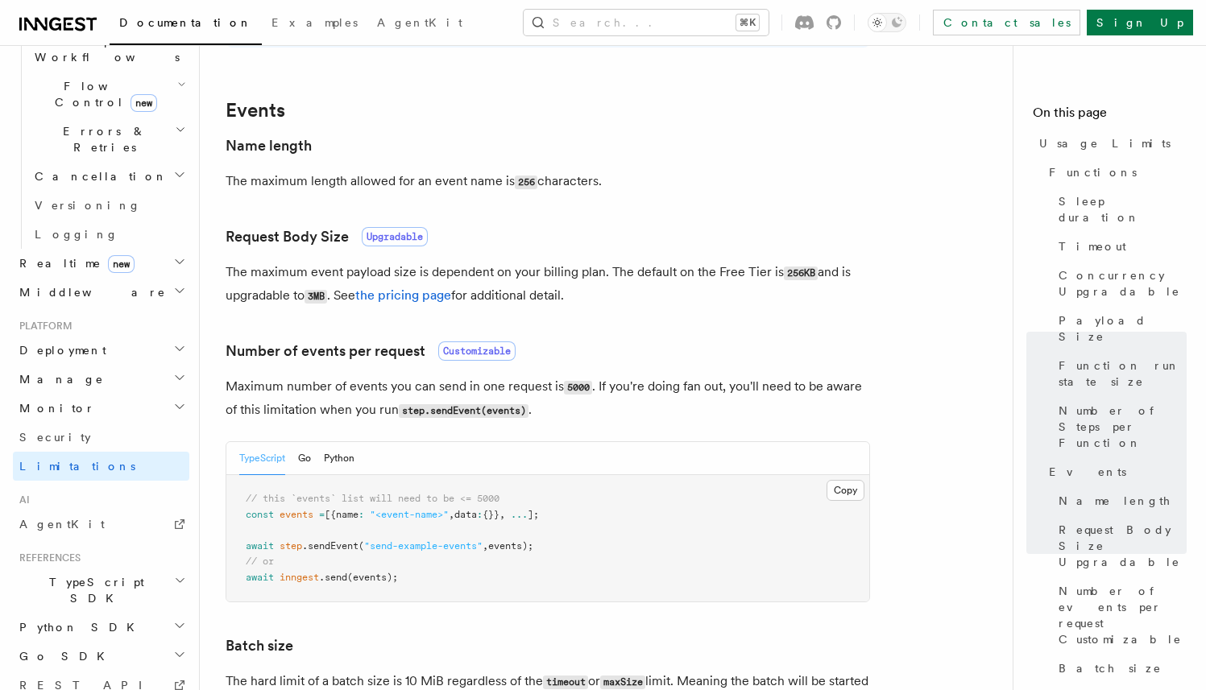
scroll to position [599, 0]
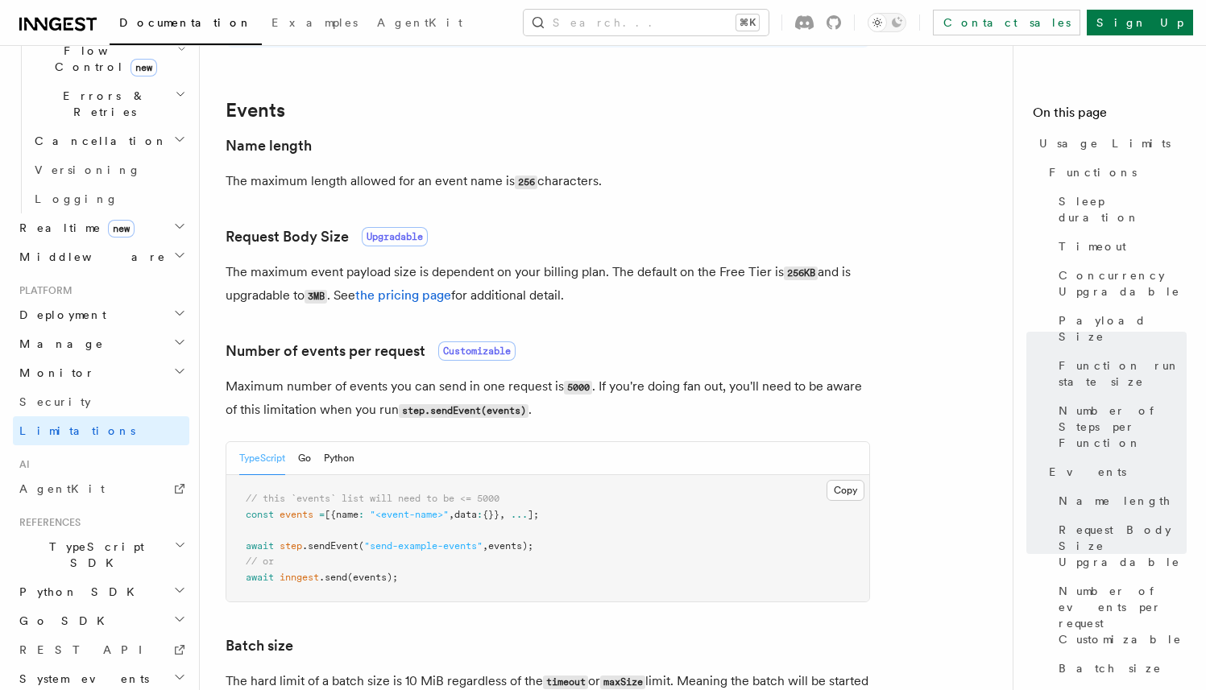
click at [153, 665] on h2 "System events" at bounding box center [101, 679] width 176 height 29
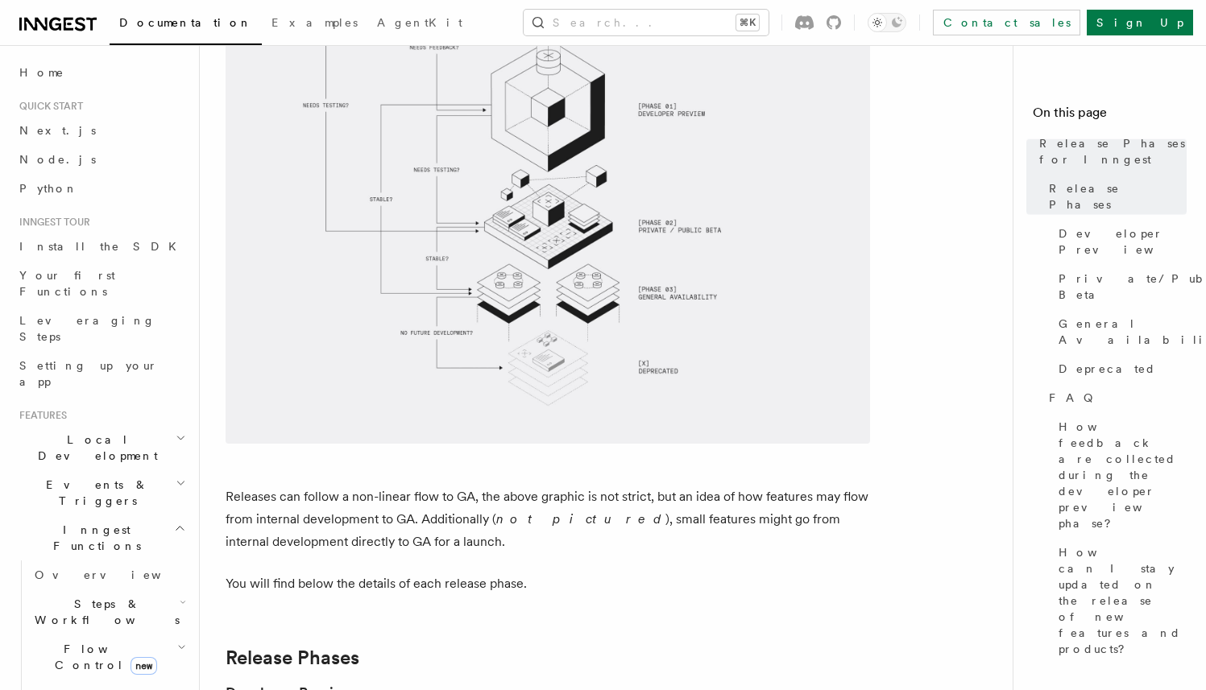
scroll to position [122, 0]
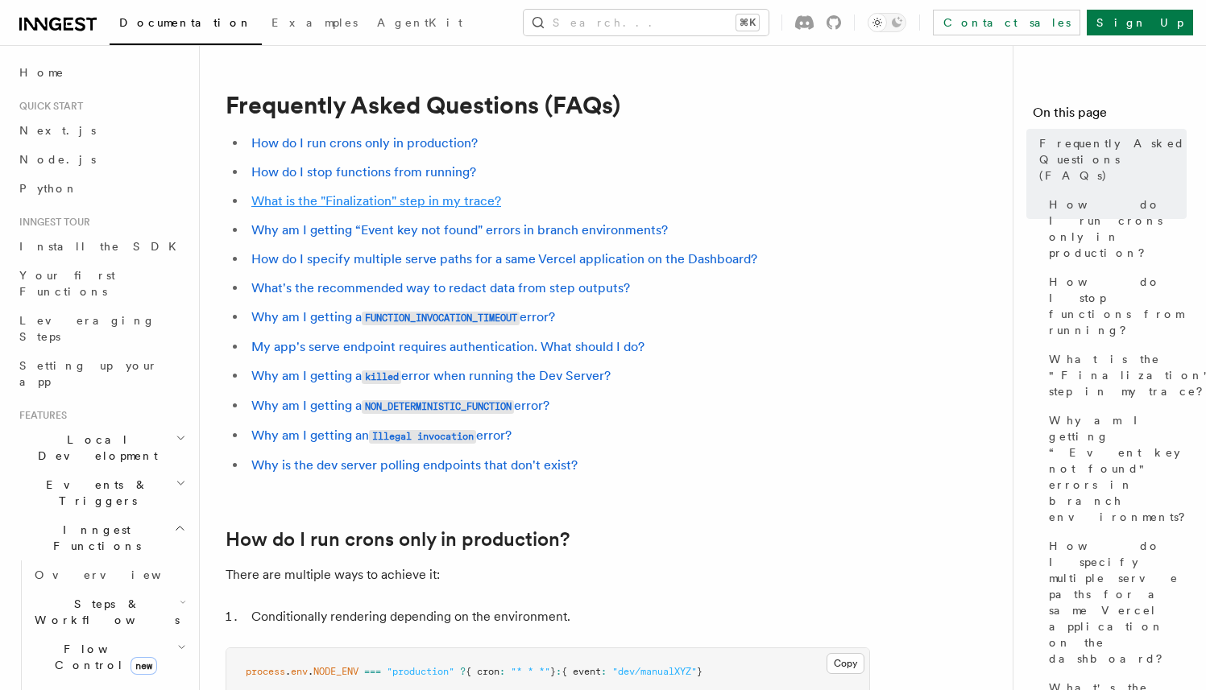
click at [475, 205] on link "What is the "Finalization" step in my trace?" at bounding box center [376, 200] width 250 height 15
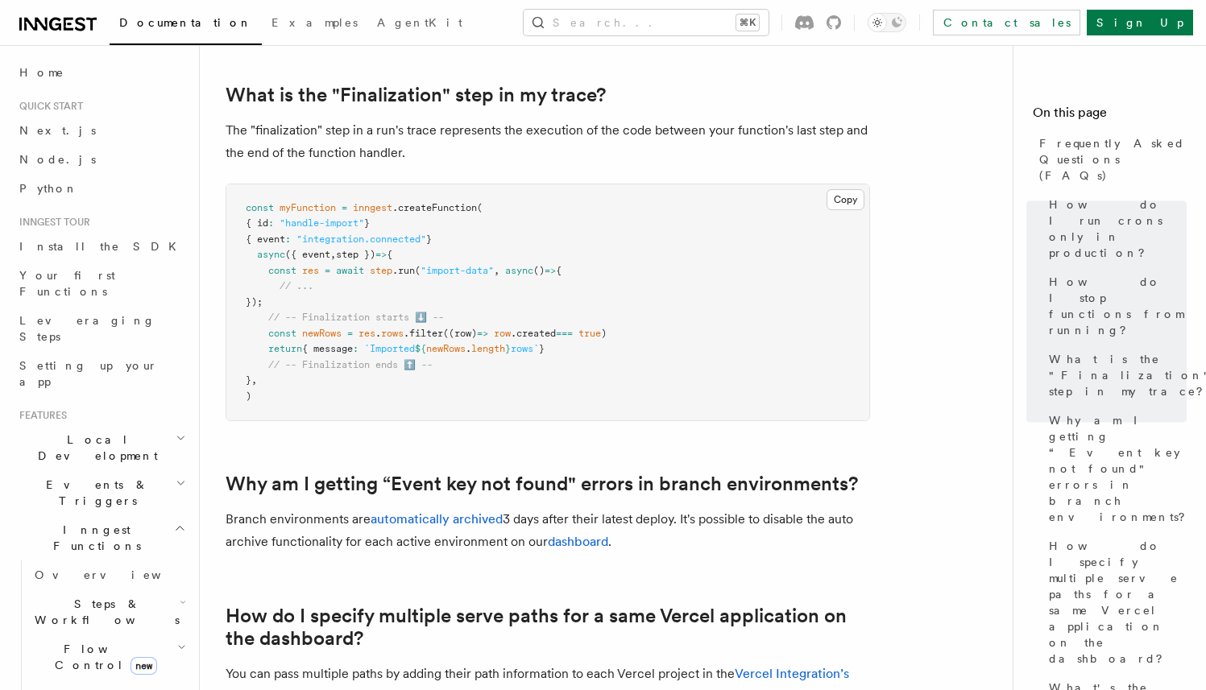
scroll to position [934, 0]
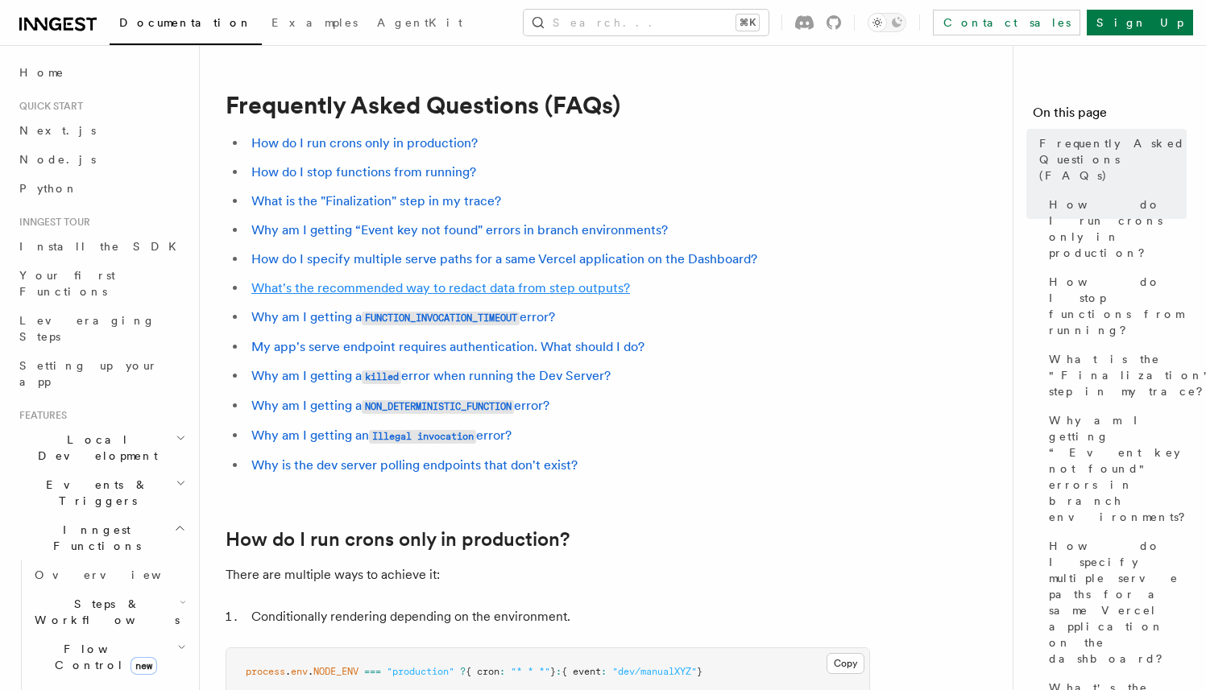
click at [393, 288] on link "What's the recommended way to redact data from step outputs?" at bounding box center [440, 287] width 379 height 15
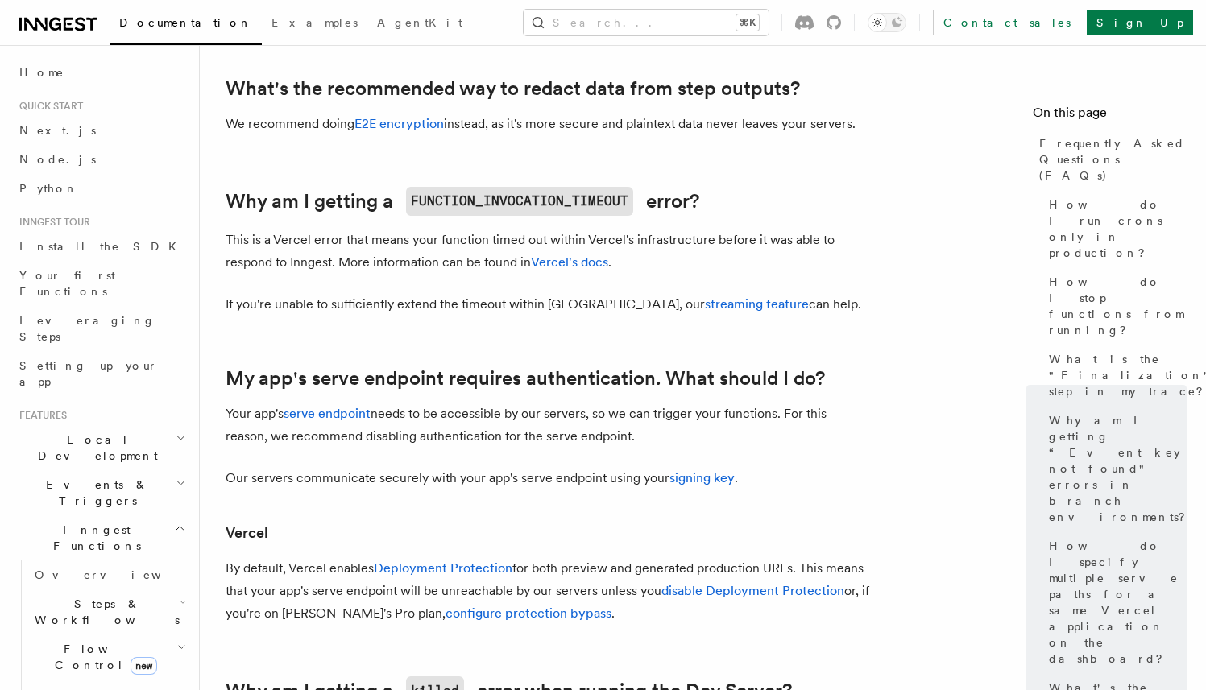
scroll to position [1610, 0]
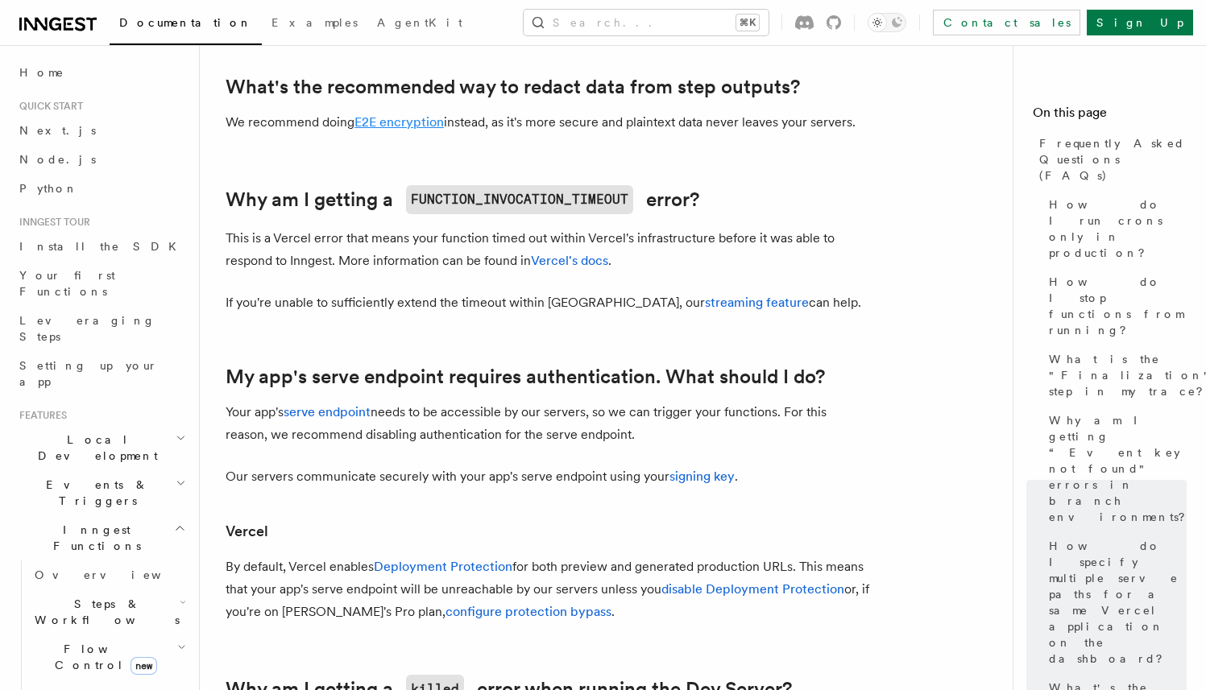
click at [400, 122] on link "E2E encryption" at bounding box center [398, 121] width 89 height 15
click at [411, 121] on link "E2E encryption" at bounding box center [398, 121] width 89 height 15
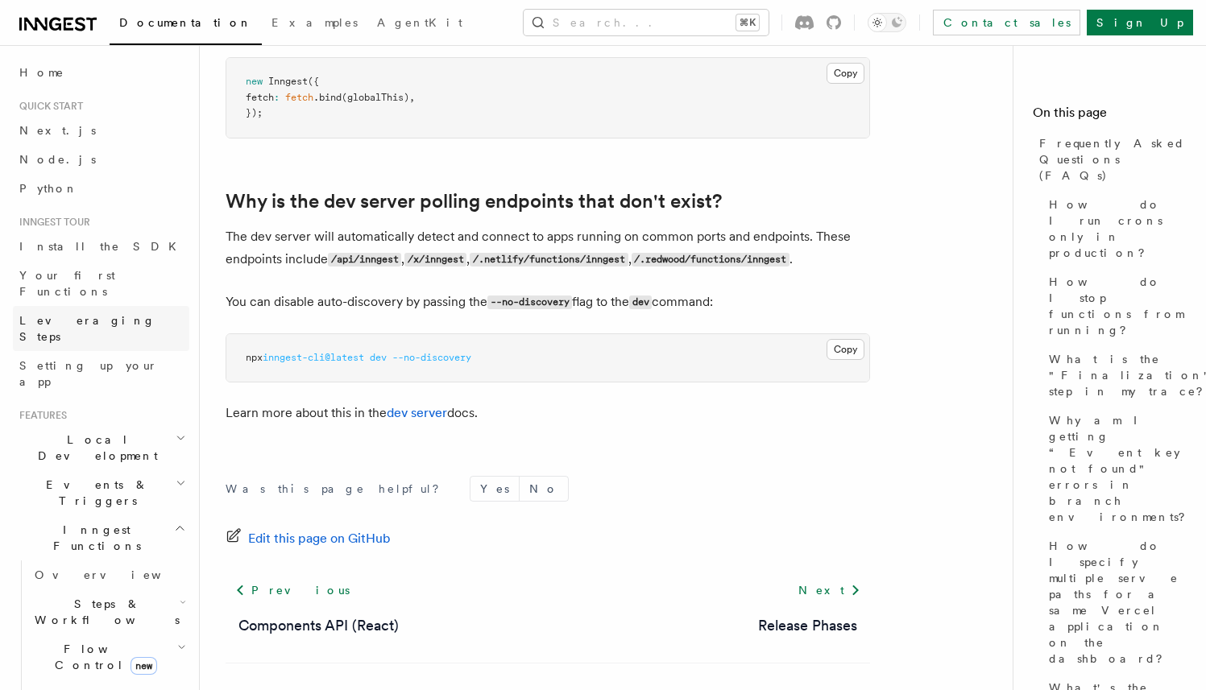
scroll to position [2979, 0]
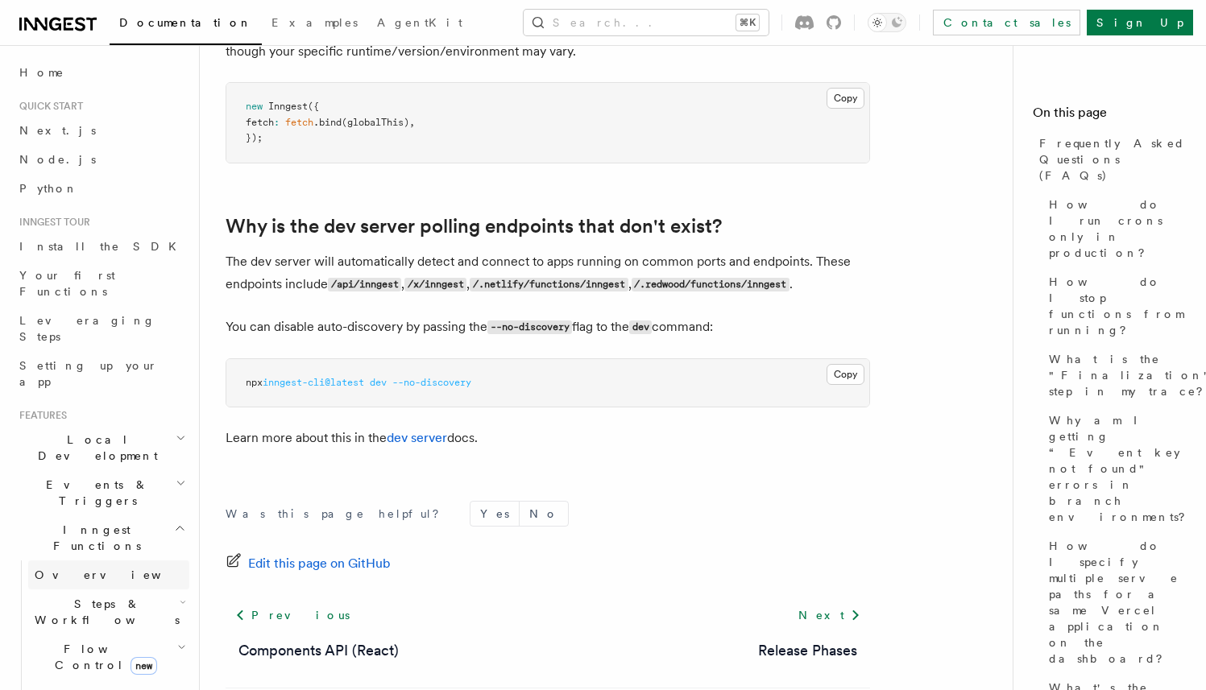
click at [155, 561] on link "Overview" at bounding box center [108, 575] width 161 height 29
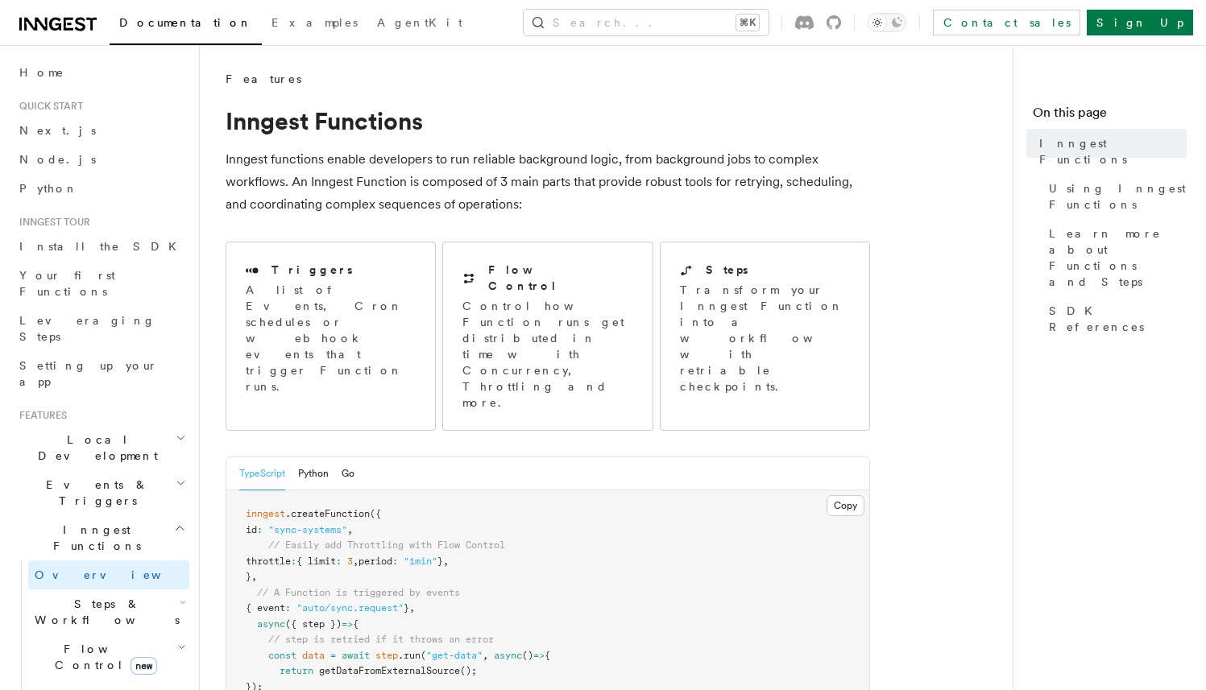
click at [143, 516] on h2 "Inngest Functions" at bounding box center [101, 538] width 176 height 45
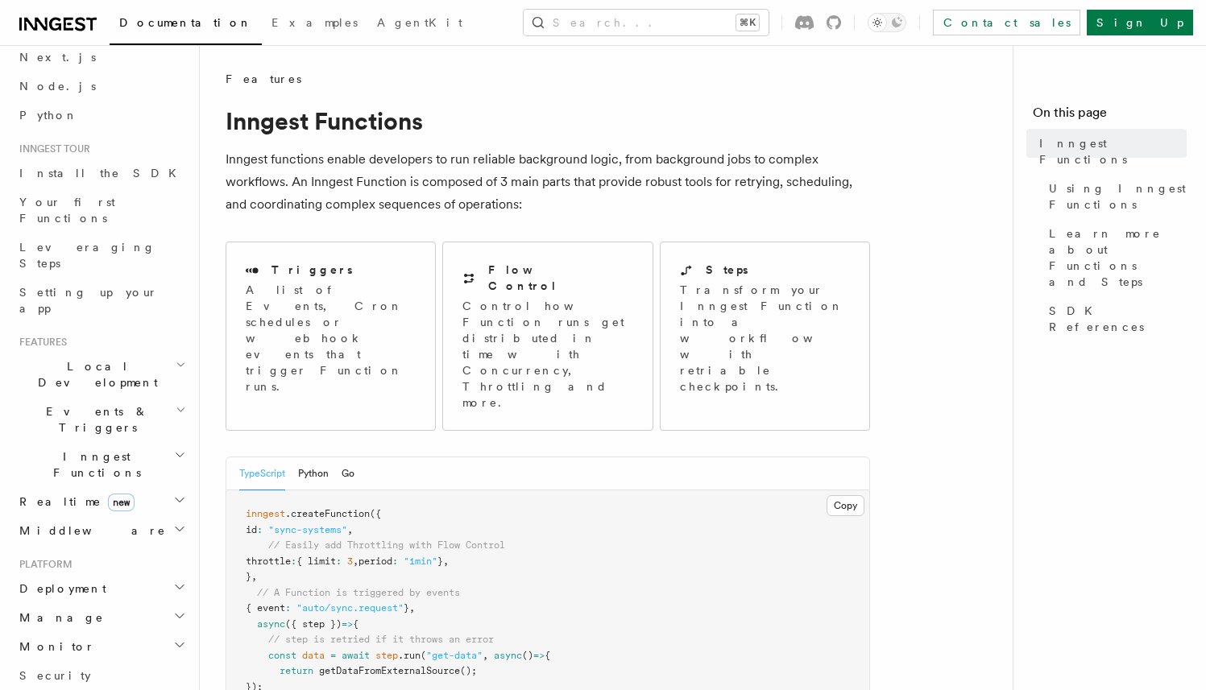
scroll to position [88, 0]
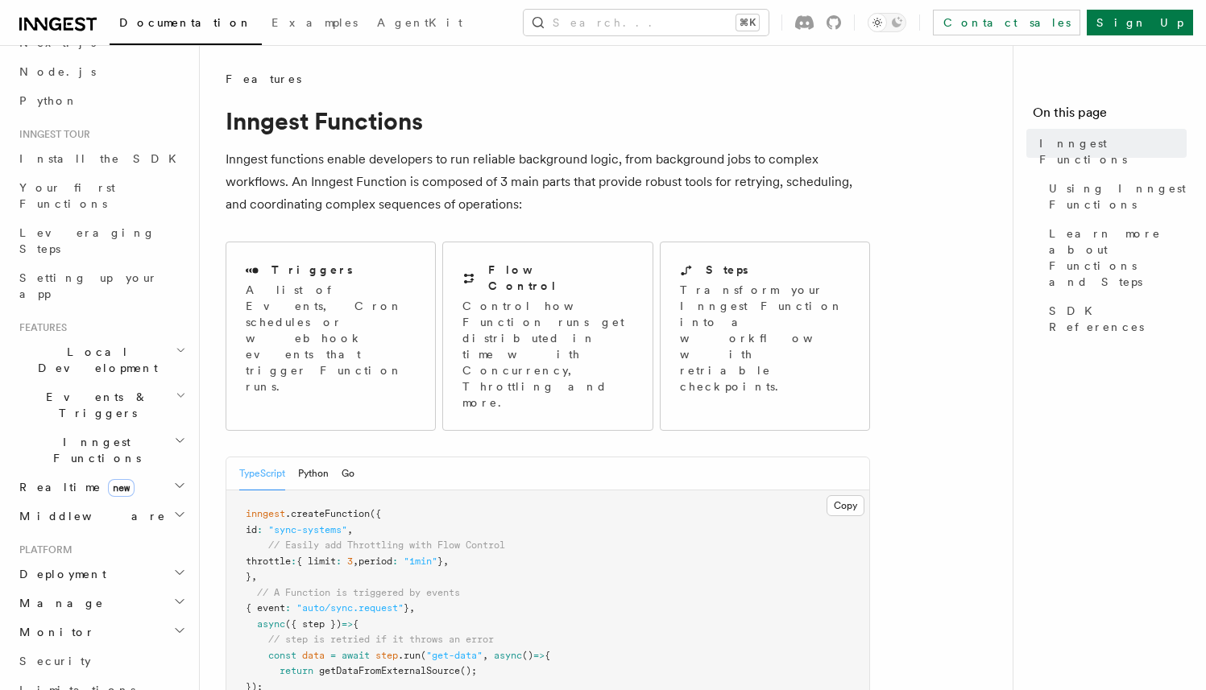
click at [131, 560] on h2 "Deployment" at bounding box center [101, 574] width 176 height 29
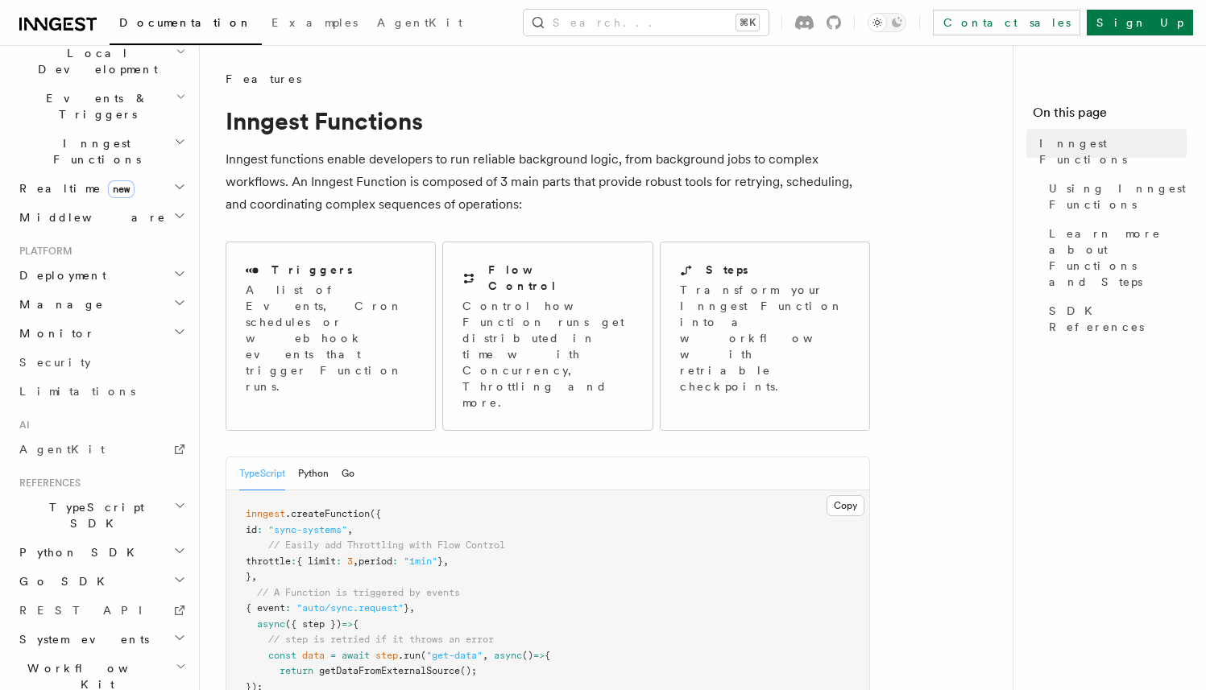
scroll to position [396, 0]
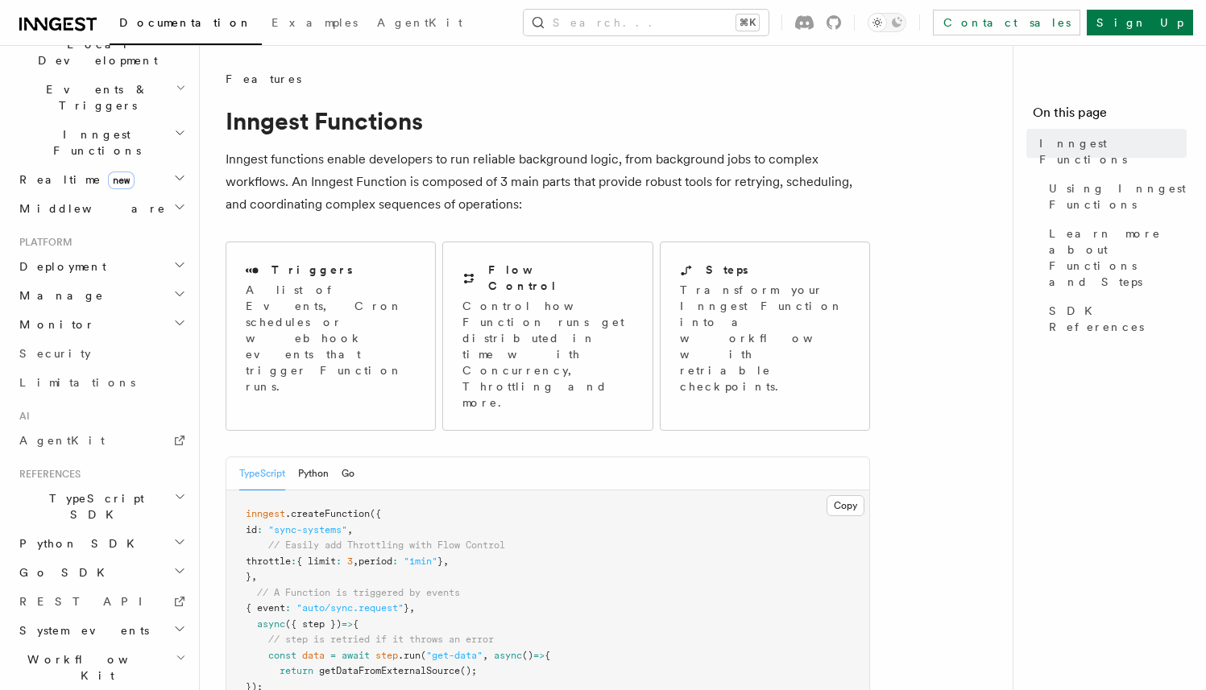
click at [126, 484] on h2 "TypeScript SDK" at bounding box center [101, 506] width 176 height 45
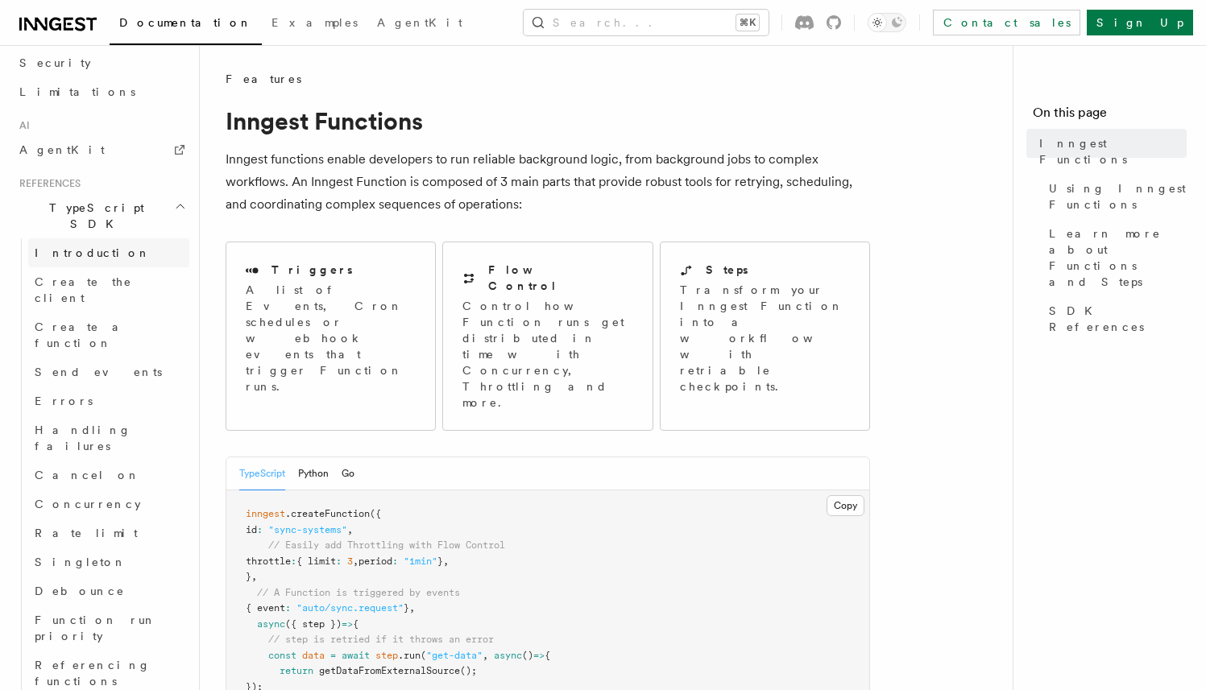
scroll to position [710, 0]
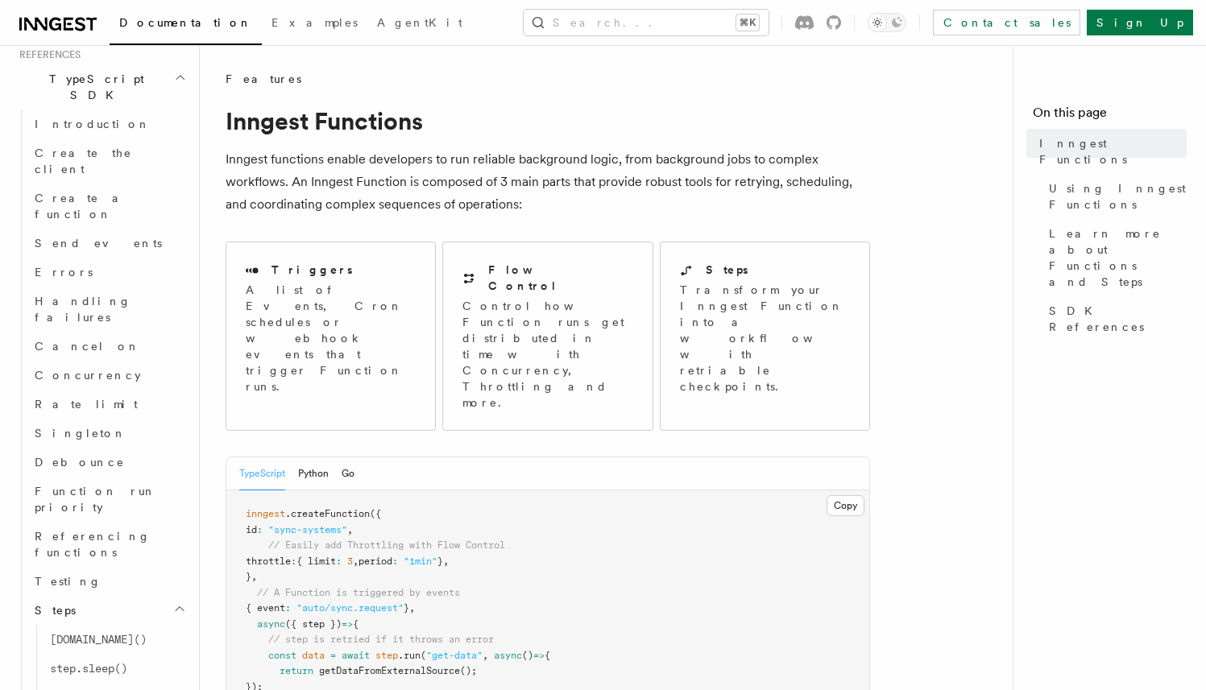
scroll to position [849, 0]
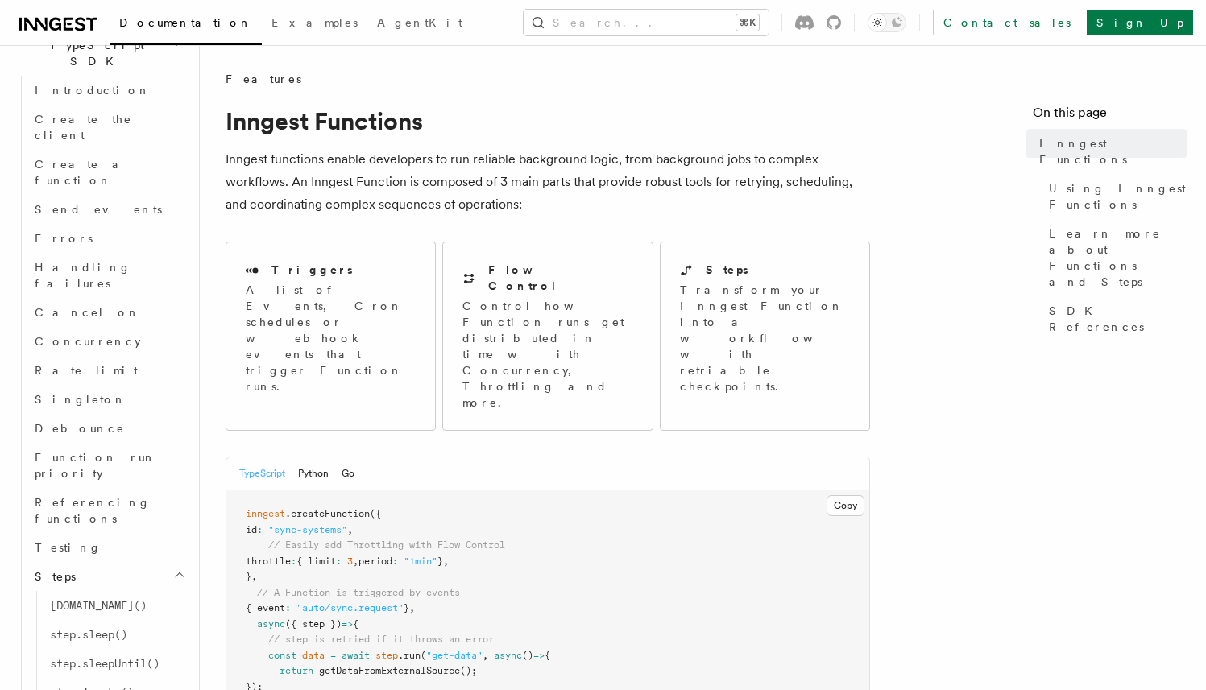
click at [152, 562] on h2 "Steps" at bounding box center [108, 576] width 161 height 29
click at [147, 591] on h2 "Serve" at bounding box center [108, 605] width 161 height 29
click at [134, 620] on link "Configuration" at bounding box center [117, 634] width 146 height 29
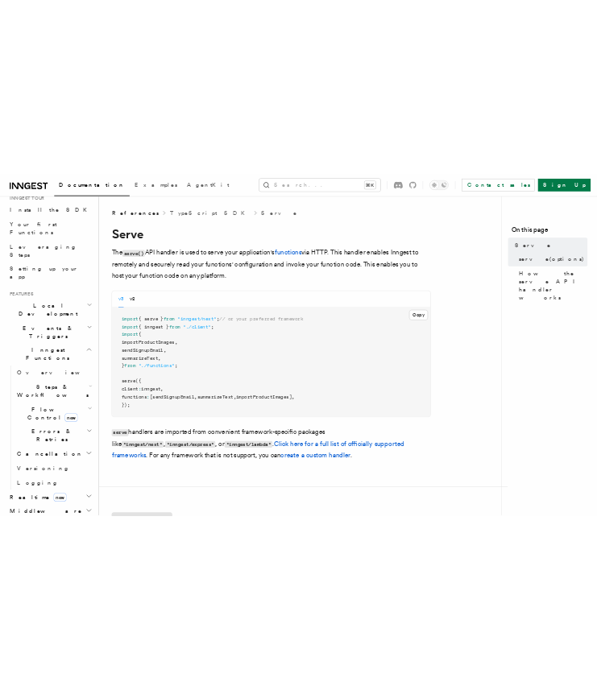
scroll to position [172, 0]
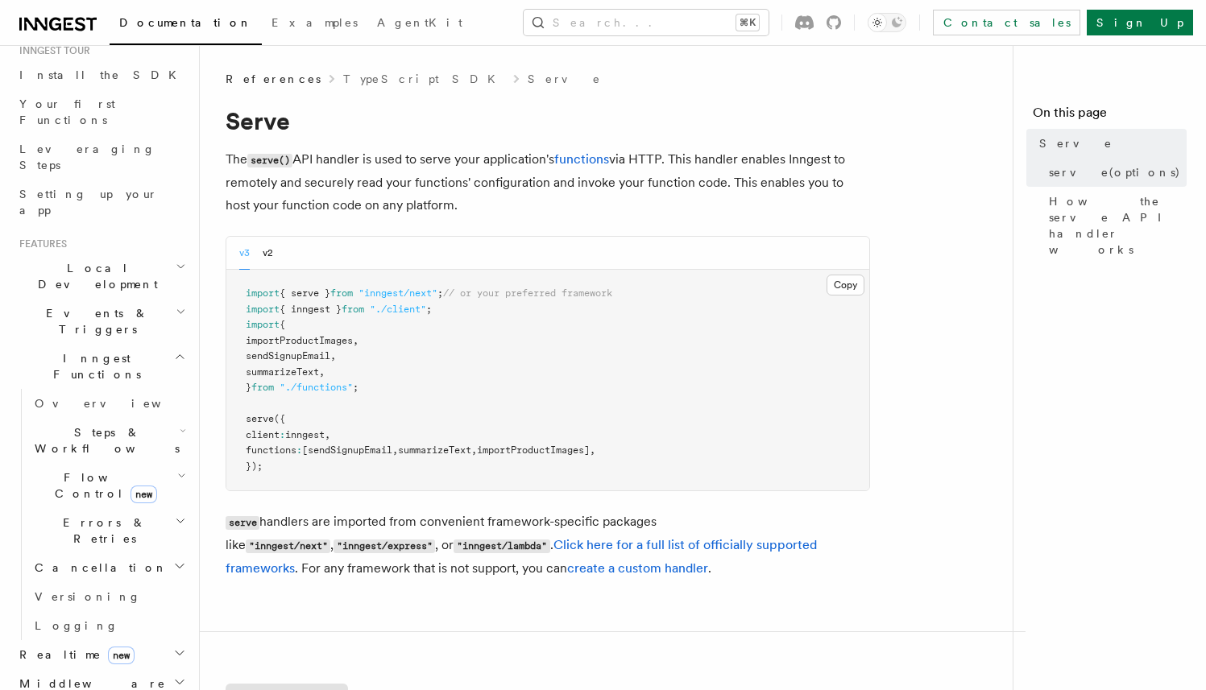
click at [133, 344] on h2 "Inngest Functions" at bounding box center [101, 366] width 176 height 45
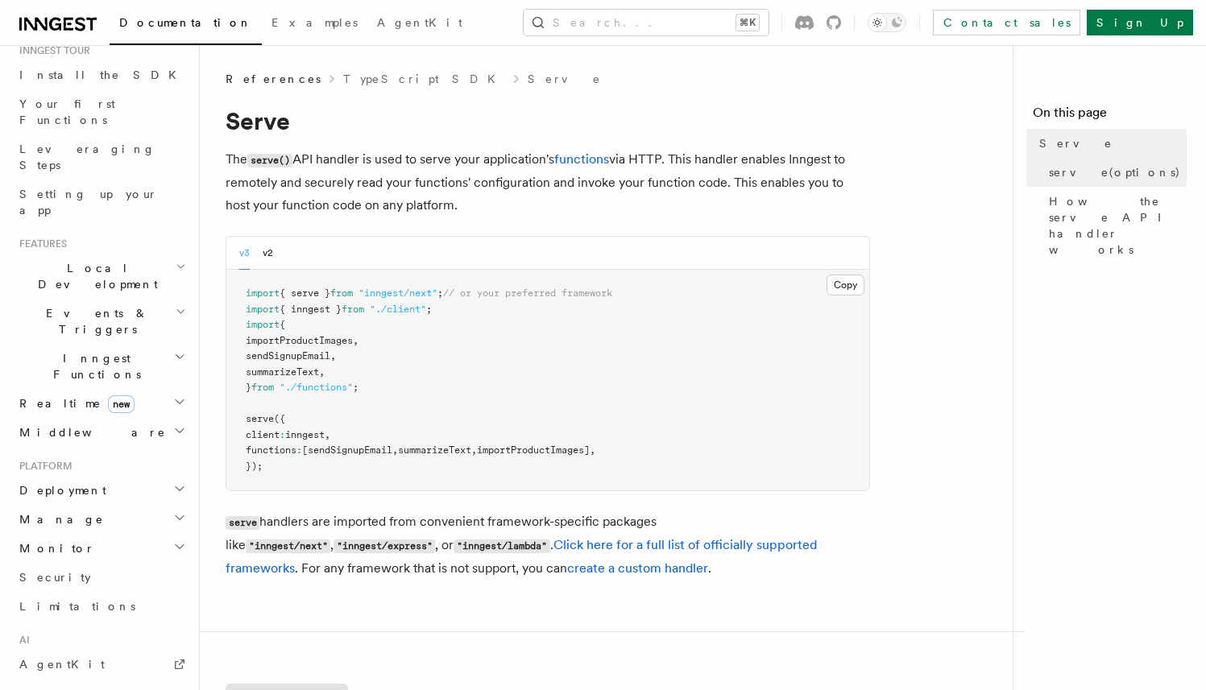
click at [144, 299] on h2 "Events & Triggers" at bounding box center [101, 321] width 176 height 45
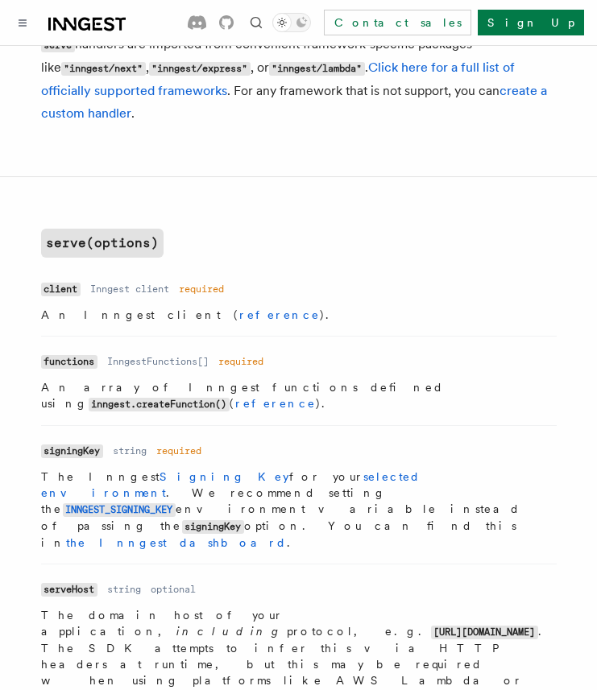
scroll to position [909, 0]
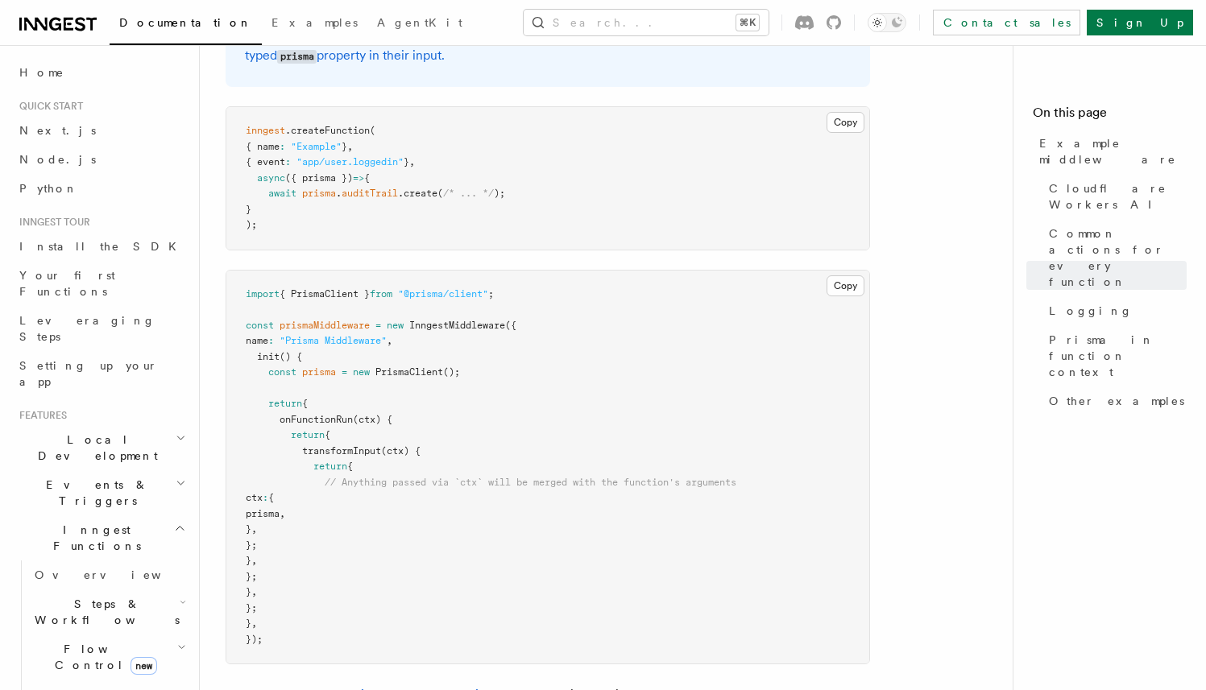
scroll to position [5009, 0]
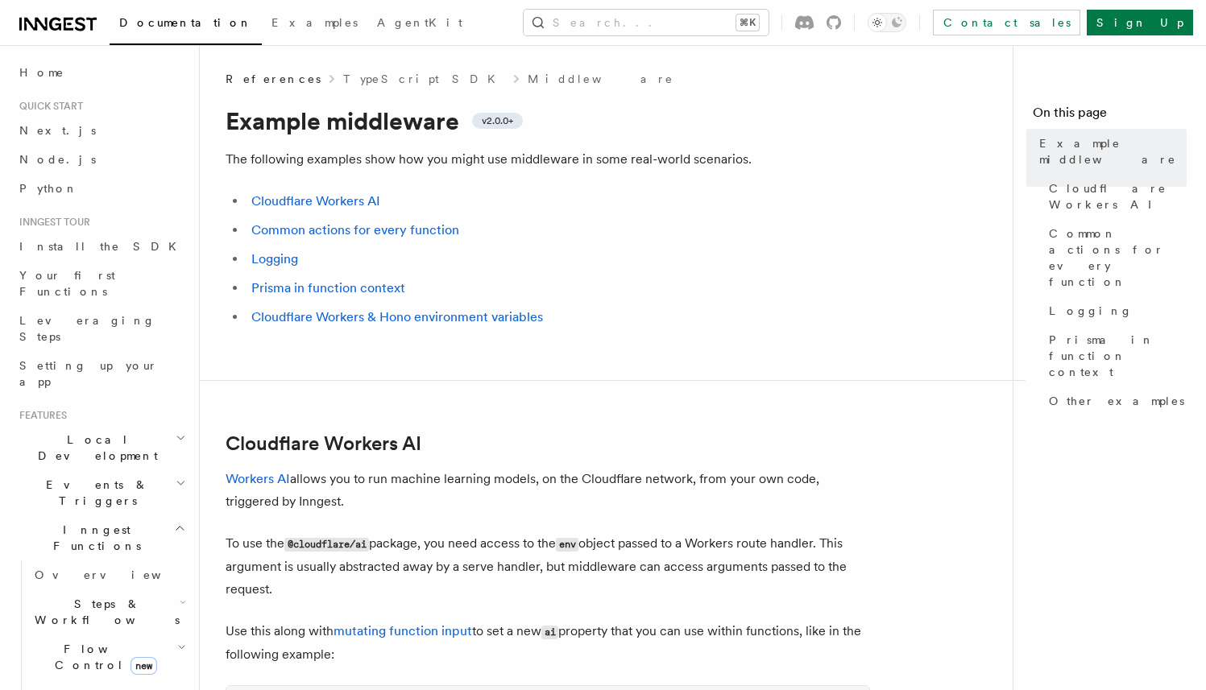
scroll to position [510, 0]
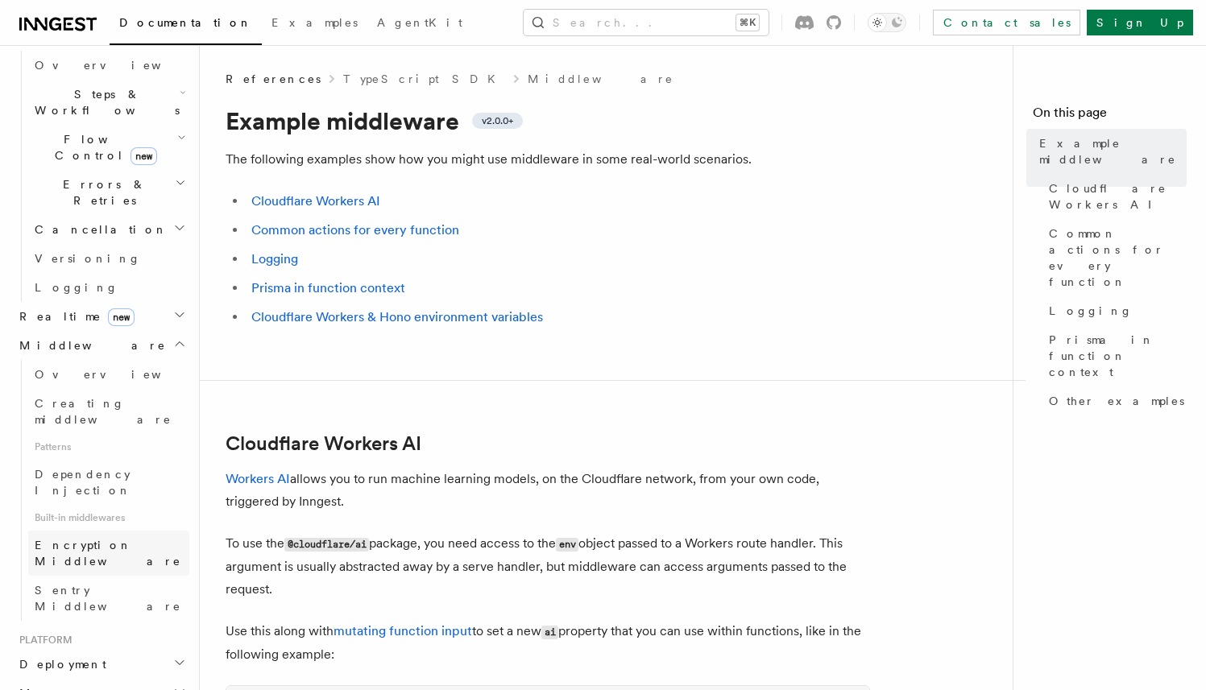
click at [141, 539] on span "Encryption Middleware" at bounding box center [108, 553] width 147 height 29
